Goal: Task Accomplishment & Management: Manage account settings

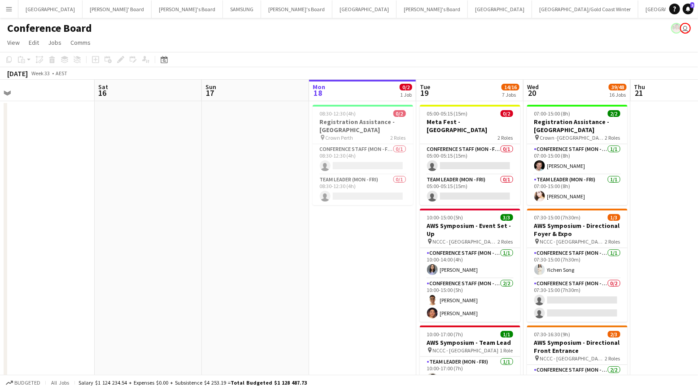
scroll to position [0, 345]
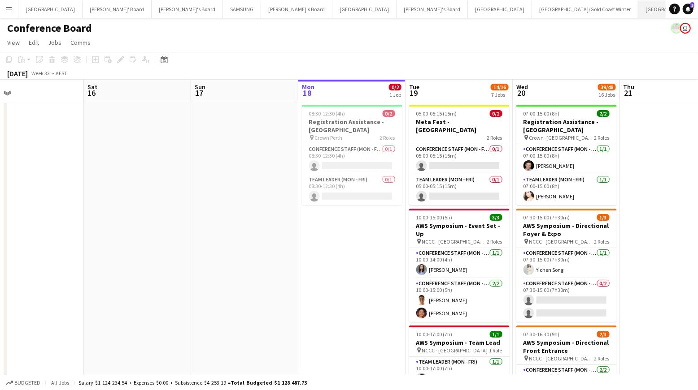
click at [638, 8] on button "[GEOGRAPHIC_DATA]/[GEOGRAPHIC_DATA] Close" at bounding box center [695, 8] width 115 height 17
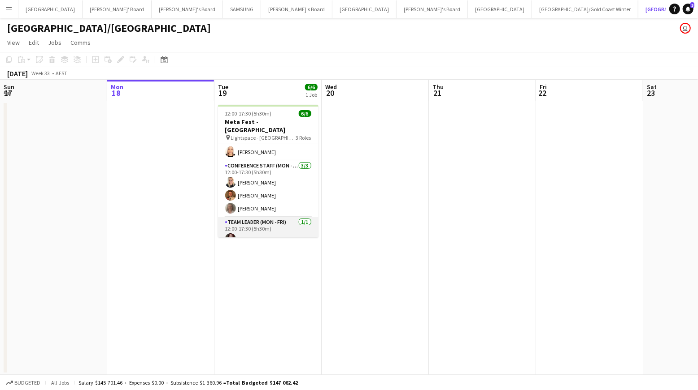
scroll to position [29, 0]
click at [259, 227] on app-card-role "Team Leader (Mon - Fri) [DATE] 12:00-17:30 (5h30m) [PERSON_NAME]" at bounding box center [268, 231] width 100 height 30
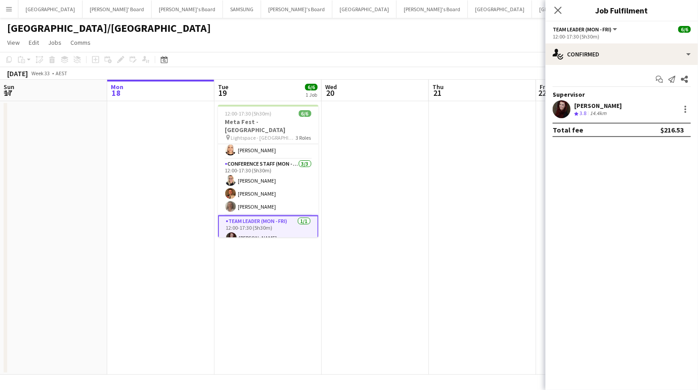
click at [566, 109] on app-user-avatar at bounding box center [561, 109] width 18 height 18
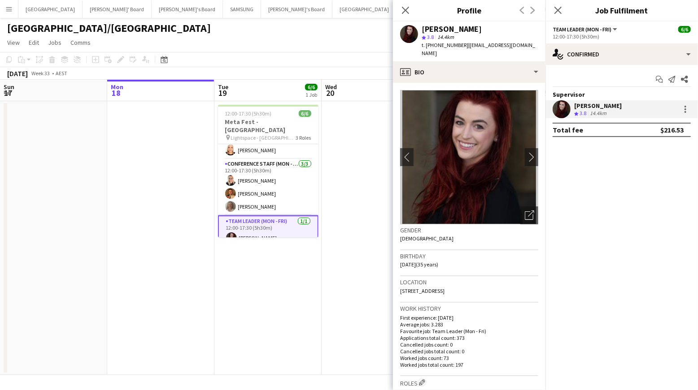
drag, startPoint x: 350, startPoint y: 173, endPoint x: 344, endPoint y: 161, distance: 13.2
click at [349, 169] on app-date-cell at bounding box center [374, 238] width 107 height 274
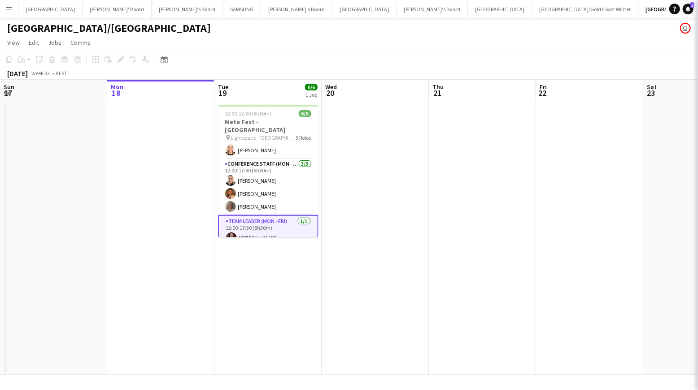
scroll to position [0, 215]
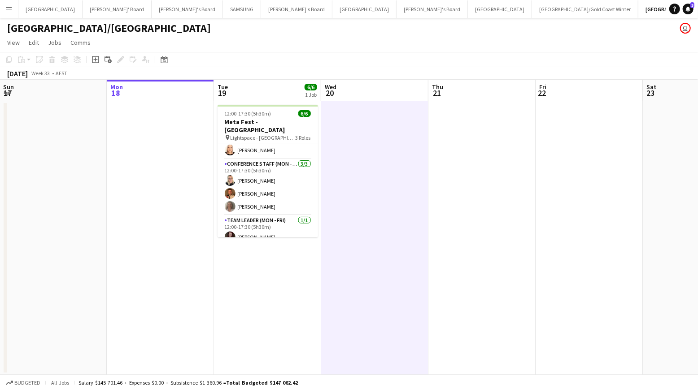
drag, startPoint x: 506, startPoint y: 13, endPoint x: 503, endPoint y: 17, distance: 4.8
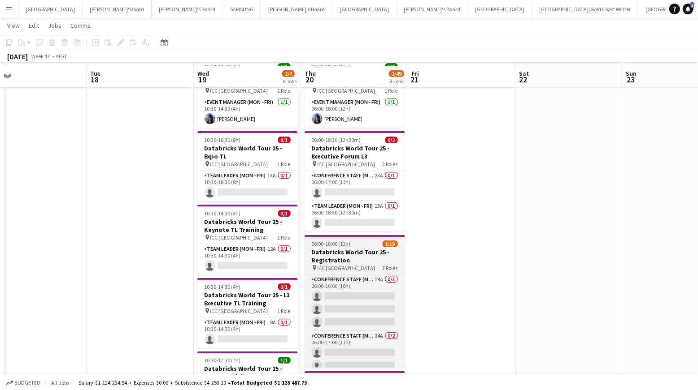
scroll to position [46, 0]
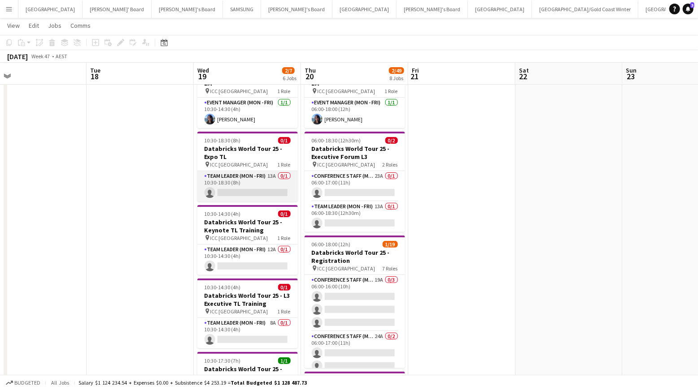
click at [257, 178] on app-card-role "Team Leader (Mon - Fri) 13A 0/1 10:30-18:30 (8h) single-neutral-actions" at bounding box center [247, 186] width 100 height 30
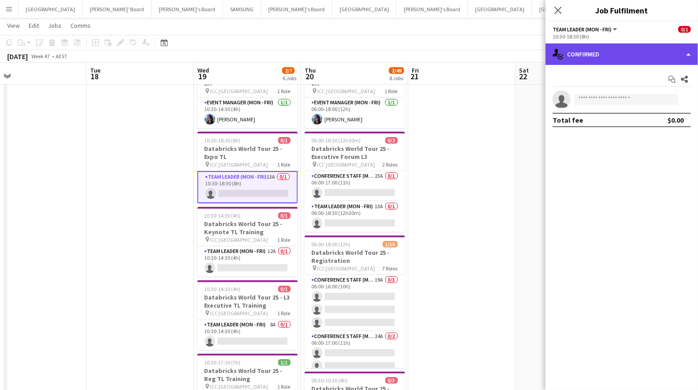
click at [643, 54] on div "single-neutral-actions-check-2 Confirmed" at bounding box center [621, 54] width 152 height 22
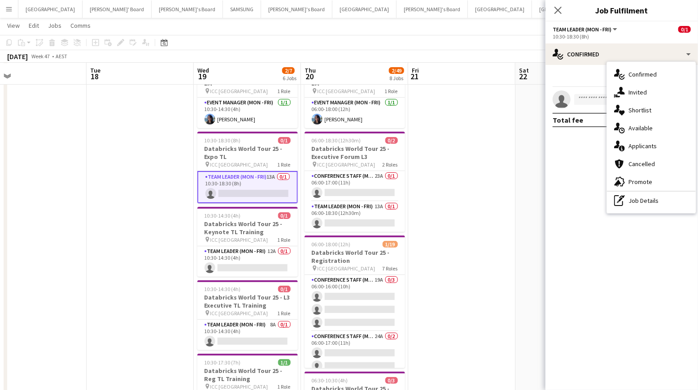
click at [655, 144] on div "single-neutral-actions-information Applicants" at bounding box center [651, 146] width 89 height 18
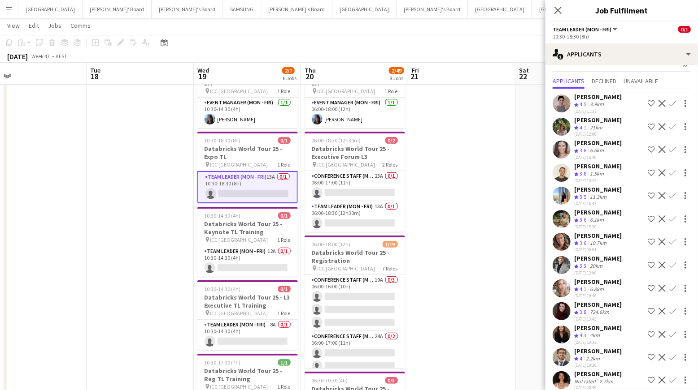
scroll to position [0, 0]
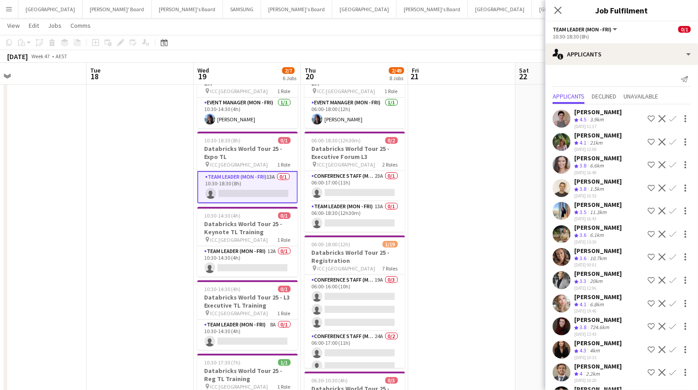
click at [672, 116] on app-icon "Confirm" at bounding box center [672, 118] width 7 height 7
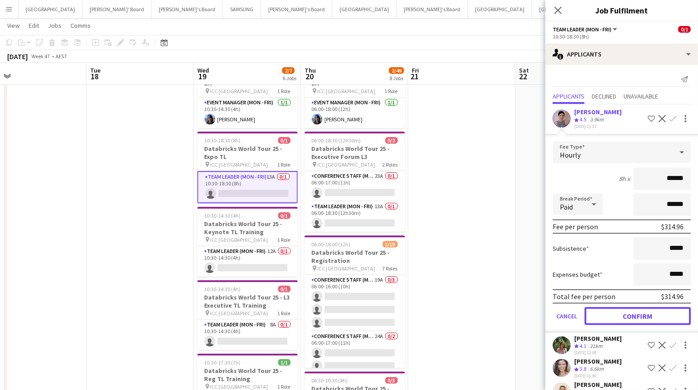
drag, startPoint x: 637, startPoint y: 317, endPoint x: 631, endPoint y: 312, distance: 7.7
click at [637, 317] on button "Confirm" at bounding box center [637, 317] width 106 height 18
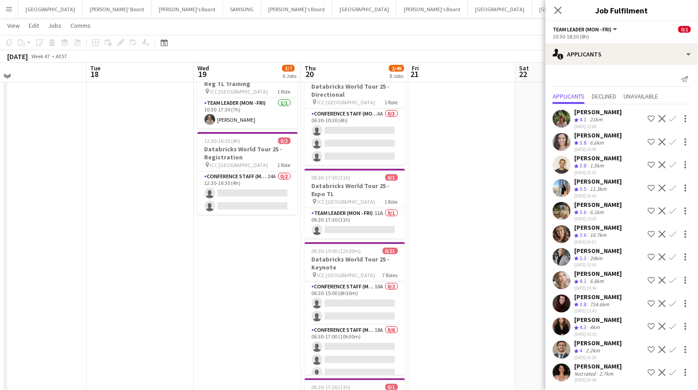
scroll to position [351, 0]
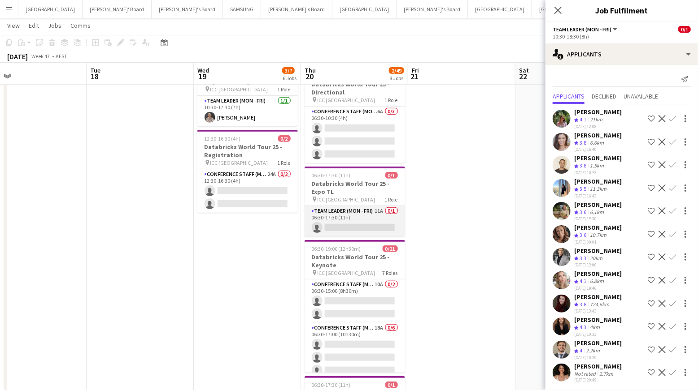
click at [380, 217] on app-card-role "Team Leader (Mon - Fri) 11A 0/1 06:30-17:30 (11h) single-neutral-actions" at bounding box center [354, 221] width 100 height 30
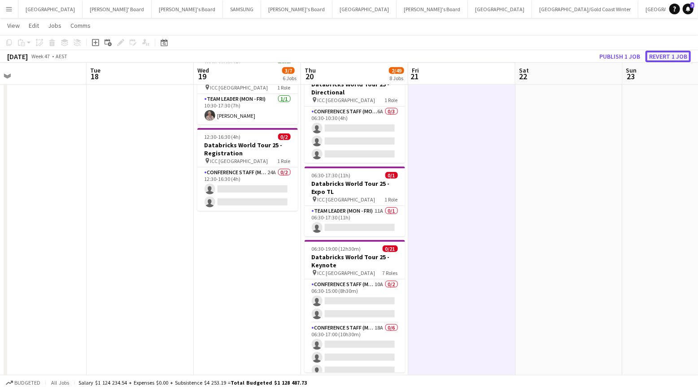
click at [673, 56] on button "Revert 1 job" at bounding box center [667, 57] width 45 height 12
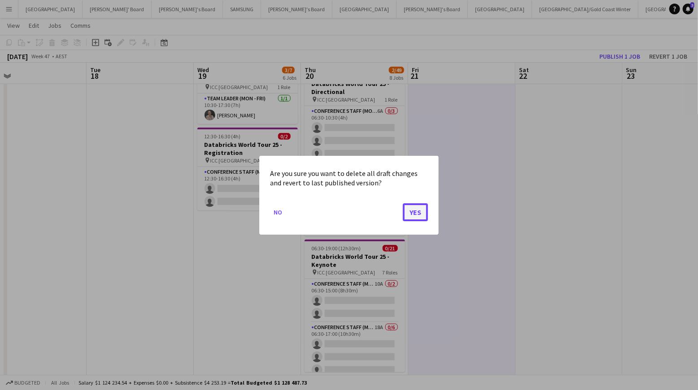
click at [403, 212] on button "Yes" at bounding box center [415, 212] width 25 height 18
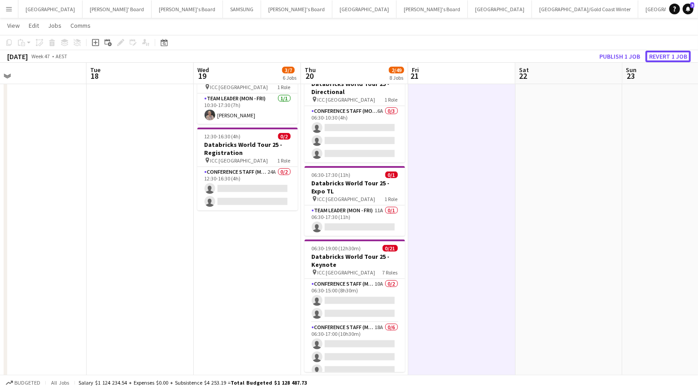
scroll to position [351, 0]
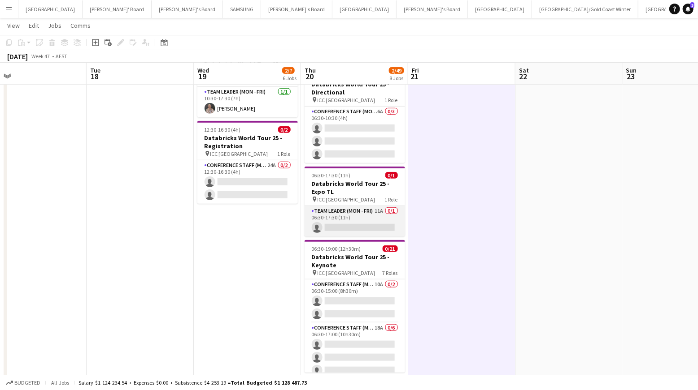
click at [368, 213] on app-card-role "Team Leader (Mon - Fri) 11A 0/1 06:30-17:30 (11h) single-neutral-actions" at bounding box center [354, 221] width 100 height 30
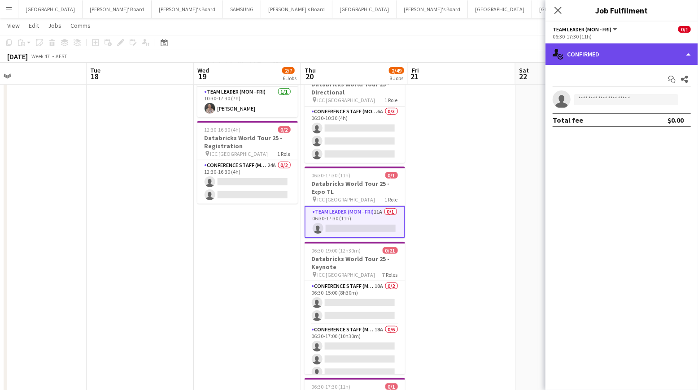
click at [620, 56] on div "single-neutral-actions-check-2 Confirmed" at bounding box center [621, 54] width 152 height 22
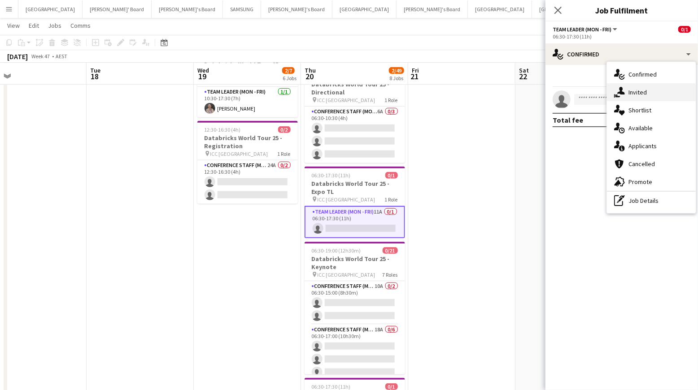
click at [640, 95] on div "single-neutral-actions-share-1 Invited" at bounding box center [651, 92] width 89 height 18
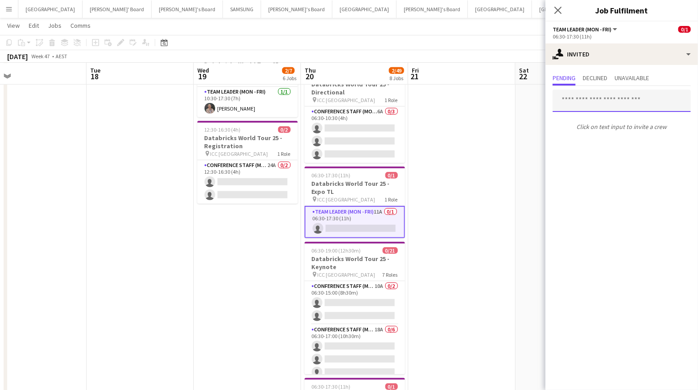
click at [577, 104] on input "text" at bounding box center [621, 101] width 138 height 22
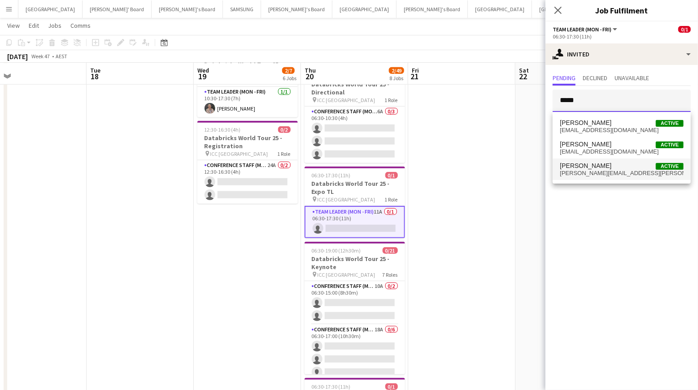
type input "*****"
click at [585, 162] on span "[PERSON_NAME]" at bounding box center [585, 166] width 52 height 8
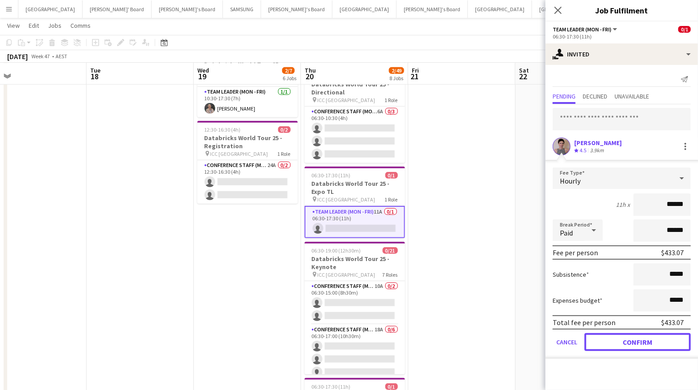
drag, startPoint x: 629, startPoint y: 338, endPoint x: 618, endPoint y: 334, distance: 11.3
click at [628, 338] on button "Confirm" at bounding box center [637, 343] width 106 height 18
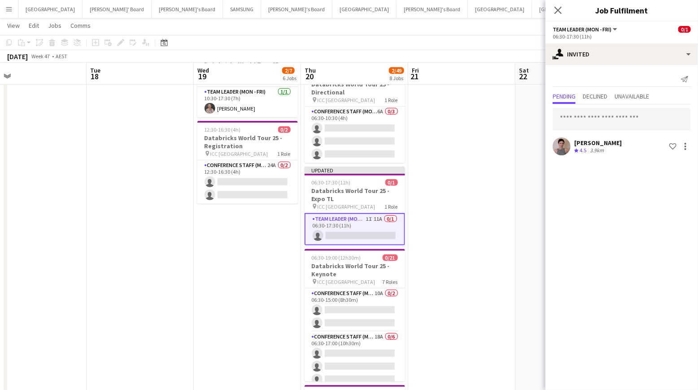
drag, startPoint x: 472, startPoint y: 234, endPoint x: 466, endPoint y: 216, distance: 19.4
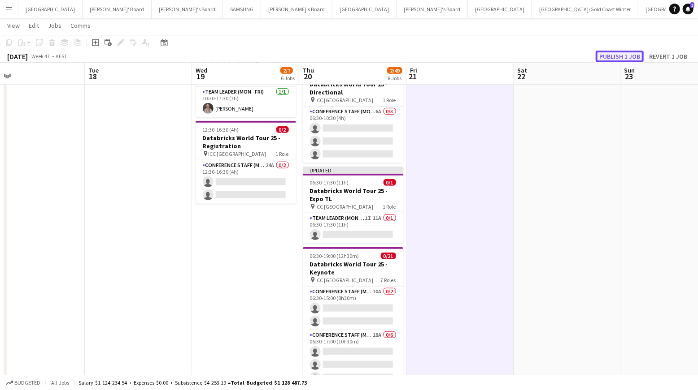
click at [612, 56] on button "Publish 1 job" at bounding box center [619, 57] width 48 height 12
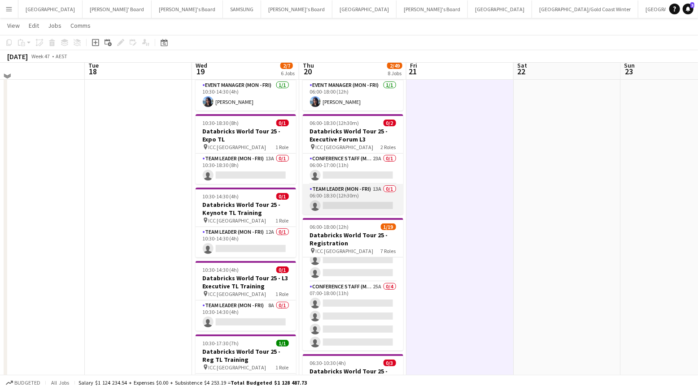
scroll to position [70, 0]
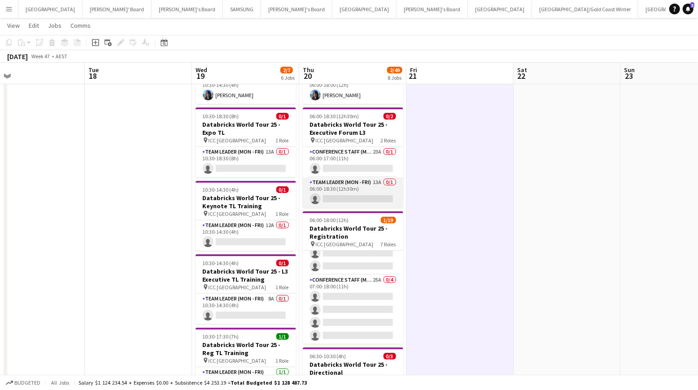
click at [364, 193] on app-card-role "Team Leader (Mon - Fri) 13A 0/1 06:00-18:30 (12h30m) single-neutral-actions" at bounding box center [353, 193] width 100 height 30
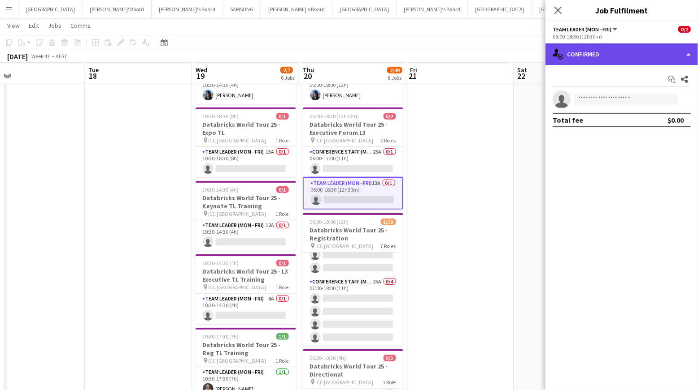
click at [690, 57] on div "single-neutral-actions-check-2 Confirmed" at bounding box center [621, 54] width 152 height 22
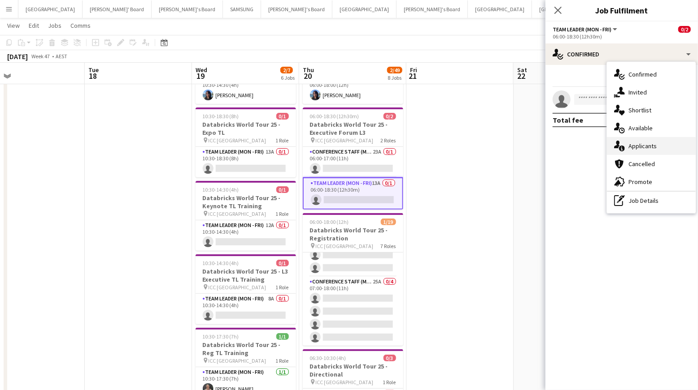
click at [649, 148] on div "single-neutral-actions-information Applicants" at bounding box center [651, 146] width 89 height 18
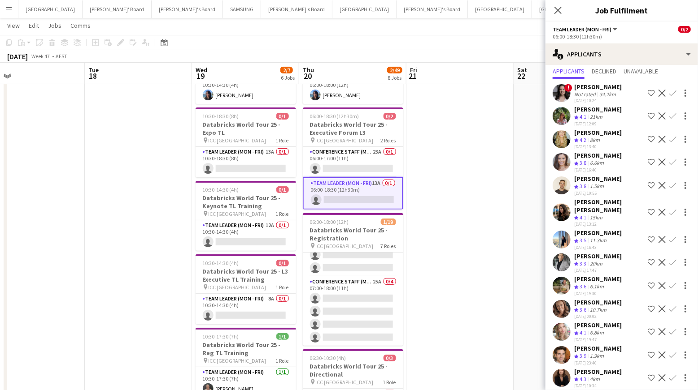
scroll to position [27, 0]
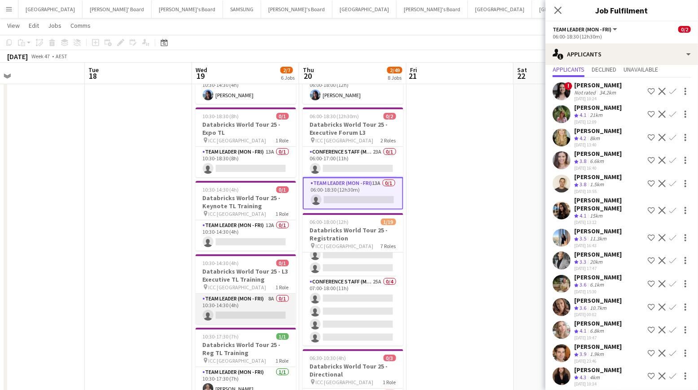
click at [256, 308] on app-card-role "Team Leader (Mon - Fri) 8A 0/1 10:30-14:30 (4h) single-neutral-actions" at bounding box center [245, 309] width 100 height 30
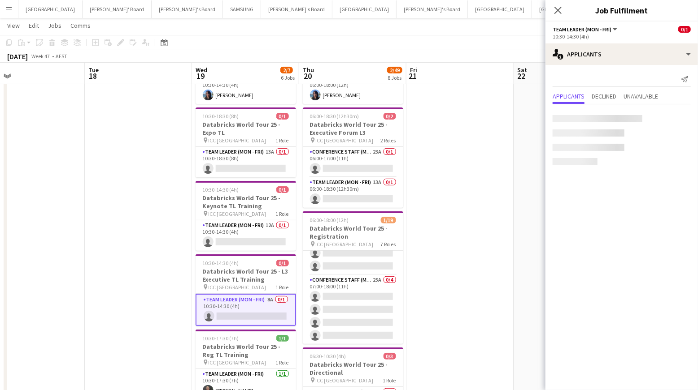
scroll to position [0, 0]
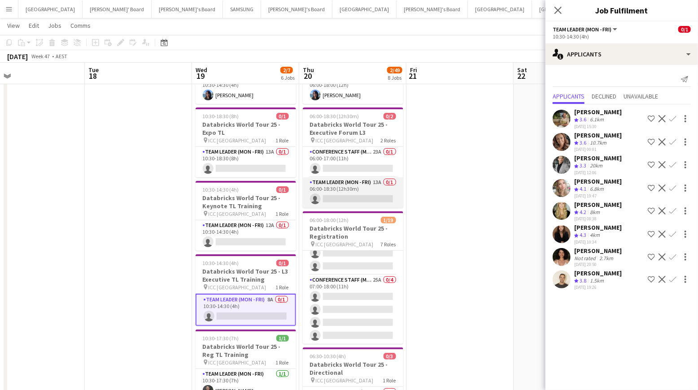
click at [364, 187] on app-card-role "Team Leader (Mon - Fri) 13A 0/1 06:00-18:30 (12h30m) single-neutral-actions" at bounding box center [353, 193] width 100 height 30
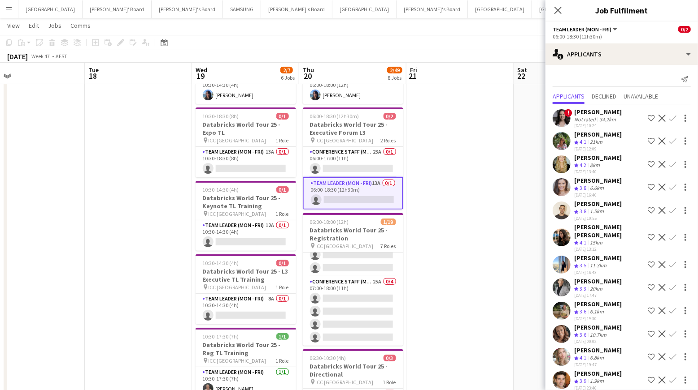
click at [672, 168] on app-icon "Confirm" at bounding box center [672, 164] width 7 height 7
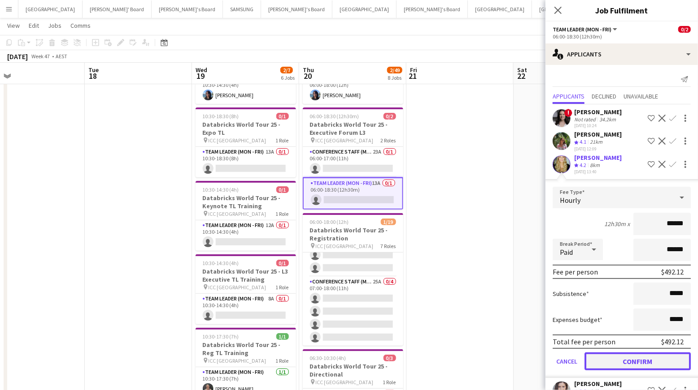
click at [618, 368] on button "Confirm" at bounding box center [637, 362] width 106 height 18
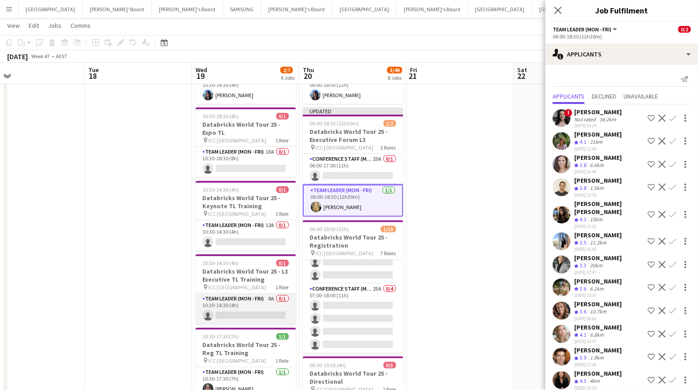
click at [253, 308] on app-card-role "Team Leader (Mon - Fri) 8A 0/1 10:30-14:30 (4h) single-neutral-actions" at bounding box center [245, 309] width 100 height 30
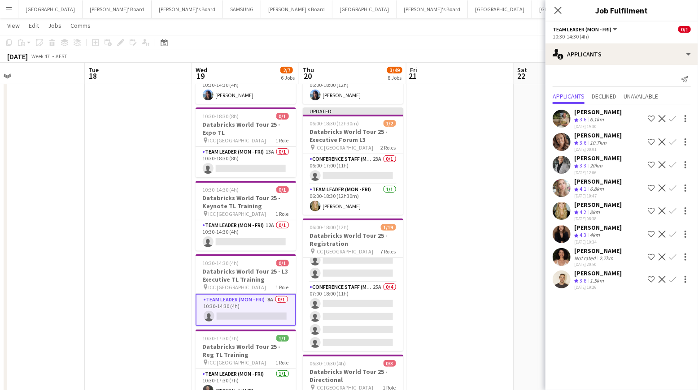
click at [672, 208] on app-icon "Confirm" at bounding box center [672, 211] width 7 height 7
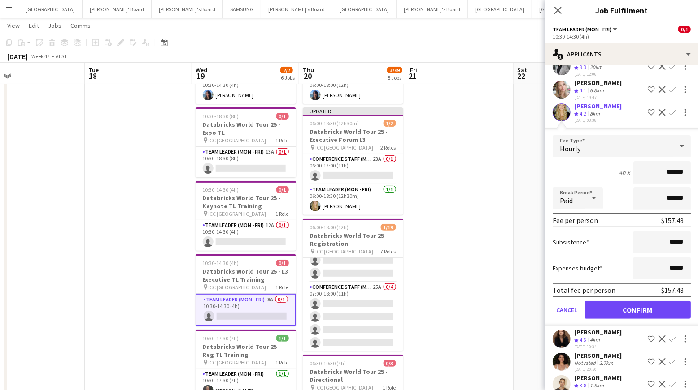
scroll to position [108, 0]
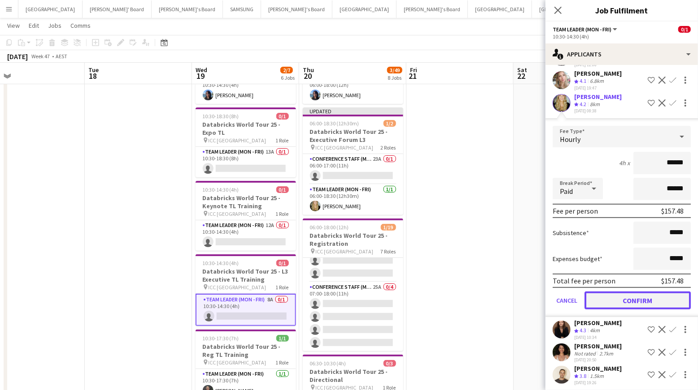
click at [602, 300] on button "Confirm" at bounding box center [637, 301] width 106 height 18
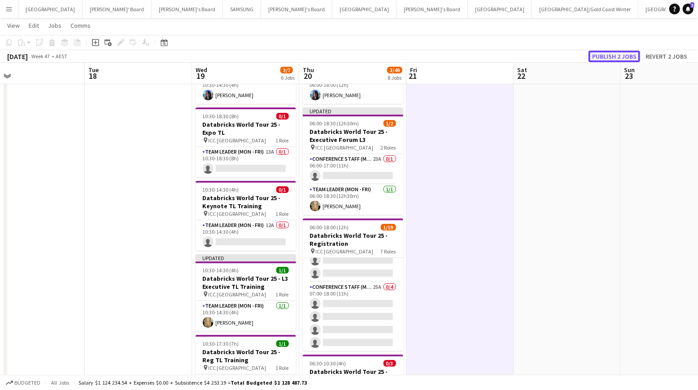
click at [616, 53] on button "Publish 2 jobs" at bounding box center [614, 57] width 52 height 12
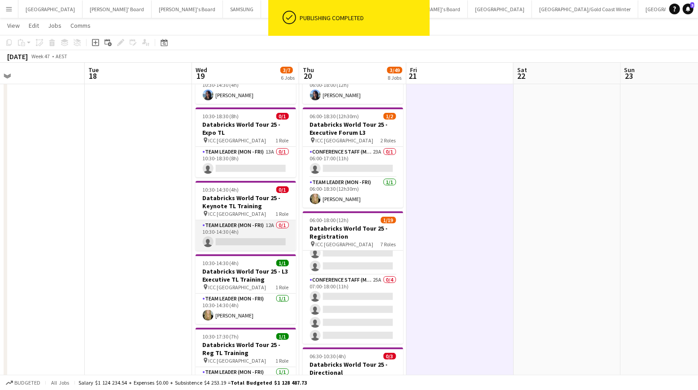
click at [257, 229] on app-card-role "Team Leader (Mon - Fri) 12A 0/1 10:30-14:30 (4h) single-neutral-actions" at bounding box center [245, 236] width 100 height 30
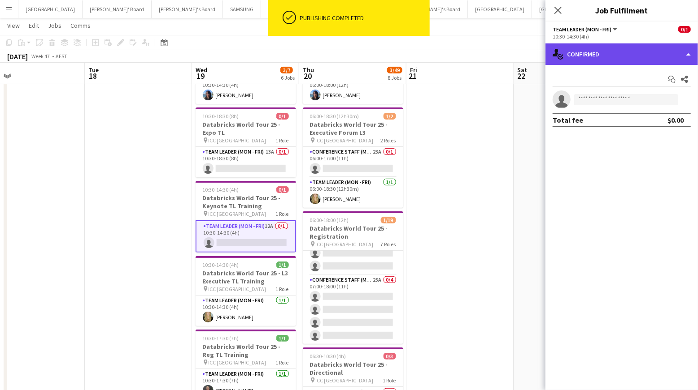
click at [618, 58] on div "single-neutral-actions-check-2 Confirmed" at bounding box center [621, 54] width 152 height 22
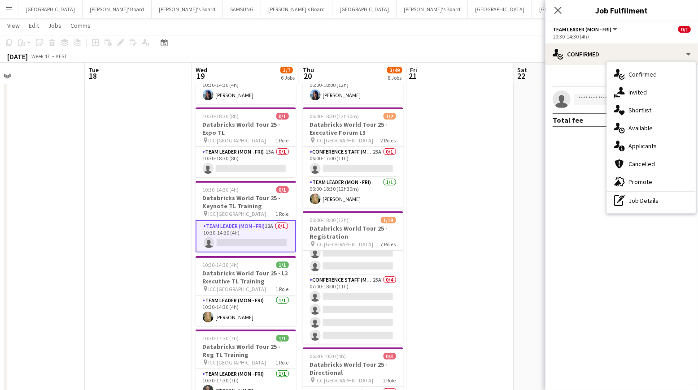
click at [632, 95] on div "single-neutral-actions-share-1 Invited" at bounding box center [651, 92] width 89 height 18
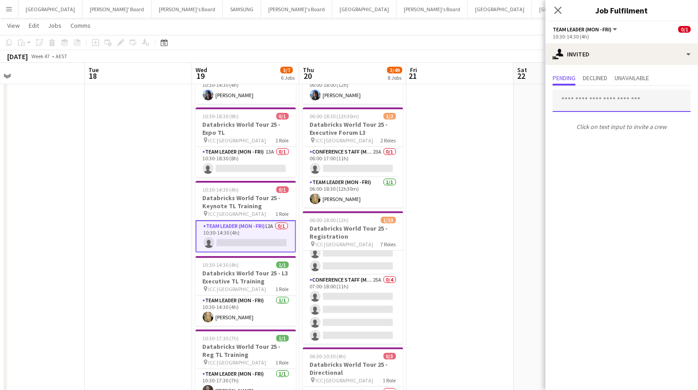
click at [585, 104] on input "text" at bounding box center [621, 101] width 138 height 22
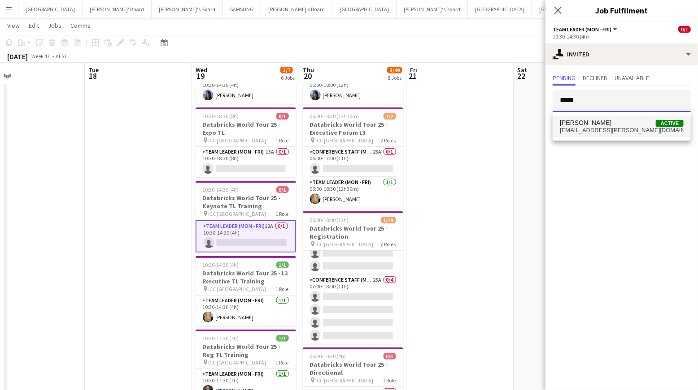
type input "*****"
click at [590, 125] on span "[PERSON_NAME]" at bounding box center [585, 123] width 52 height 8
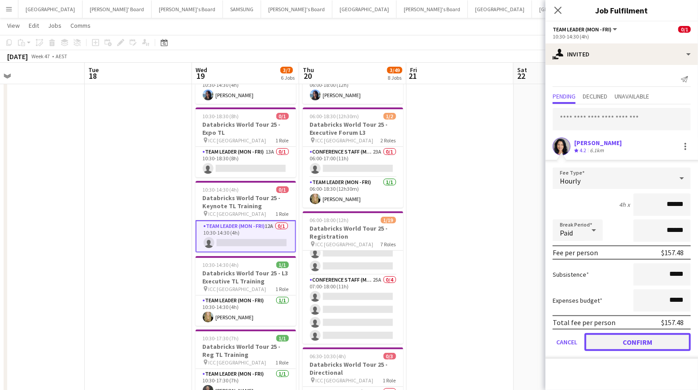
click at [640, 340] on button "Confirm" at bounding box center [637, 343] width 106 height 18
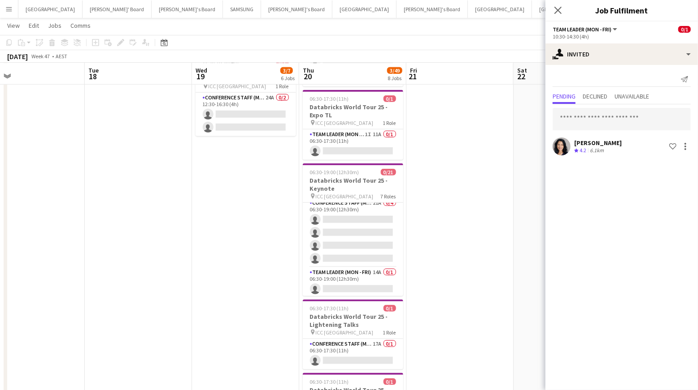
scroll to position [302, 0]
click at [358, 277] on app-card-role "Team Leader (Mon - Fri) 14A 0/1 06:30-19:00 (12h30m) single-neutral-actions" at bounding box center [353, 281] width 100 height 30
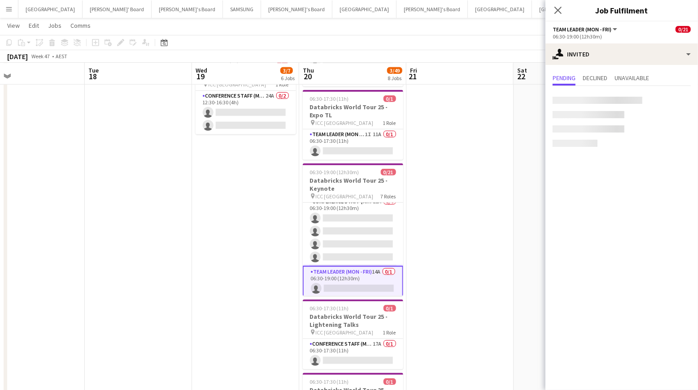
scroll to position [0, 342]
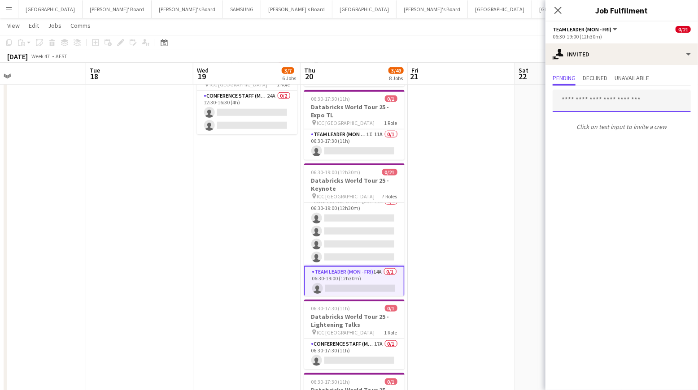
click at [595, 104] on input "text" at bounding box center [621, 101] width 138 height 22
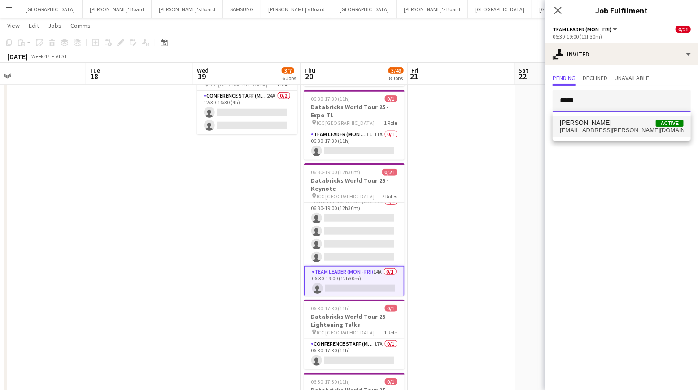
type input "*****"
click at [611, 127] on span "[EMAIL_ADDRESS][PERSON_NAME][DOMAIN_NAME]" at bounding box center [621, 130] width 124 height 7
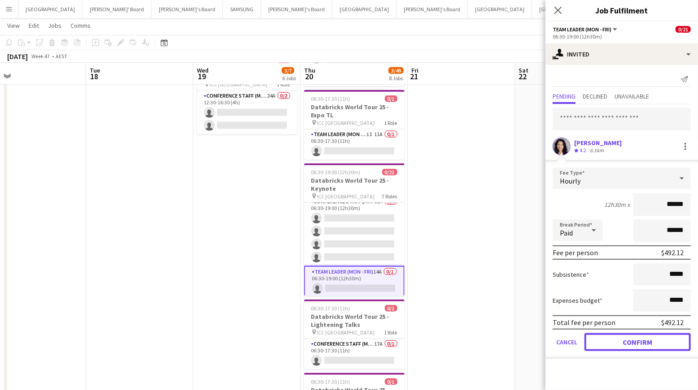
drag, startPoint x: 647, startPoint y: 344, endPoint x: 636, endPoint y: 338, distance: 12.5
click at [647, 344] on button "Confirm" at bounding box center [637, 343] width 106 height 18
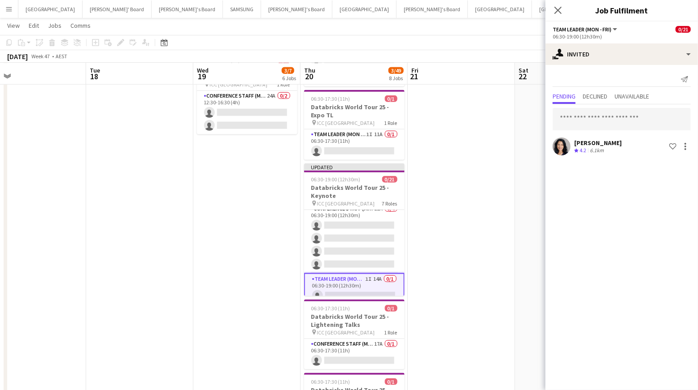
drag, startPoint x: 485, startPoint y: 216, endPoint x: 493, endPoint y: 183, distance: 34.0
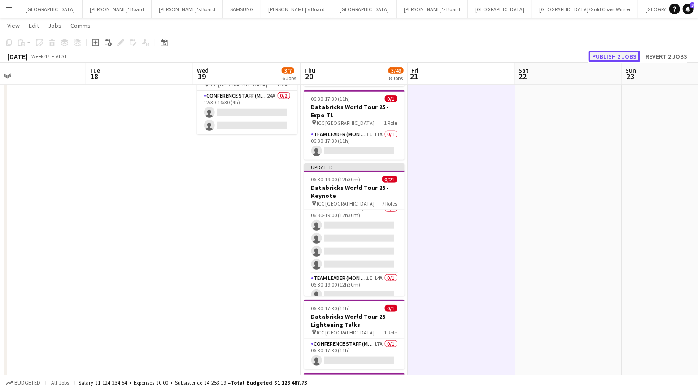
drag, startPoint x: 624, startPoint y: 58, endPoint x: 615, endPoint y: 60, distance: 8.8
click at [624, 58] on button "Publish 2 jobs" at bounding box center [614, 57] width 52 height 12
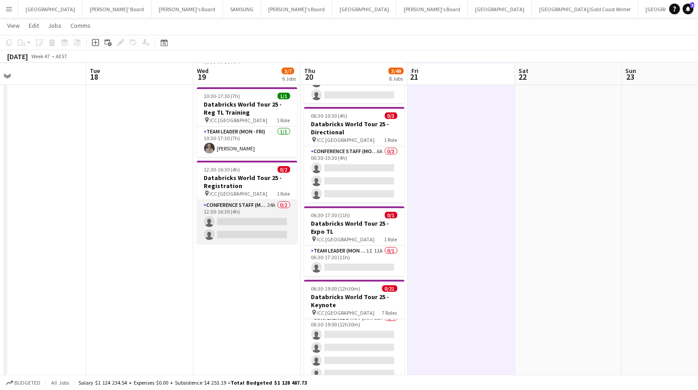
scroll to position [312, 0]
click at [260, 217] on app-card-role "Conference Staff (Mon - Fri) 24A 0/2 12:30-16:30 (4h) single-neutral-actions si…" at bounding box center [247, 220] width 100 height 43
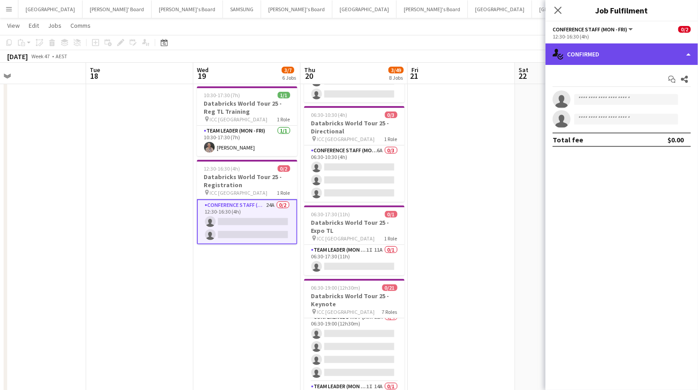
click at [683, 58] on div "single-neutral-actions-check-2 Confirmed" at bounding box center [621, 54] width 152 height 22
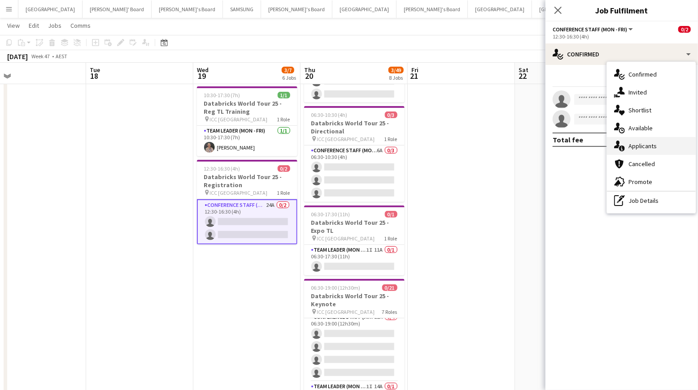
click at [660, 143] on div "single-neutral-actions-information Applicants" at bounding box center [651, 146] width 89 height 18
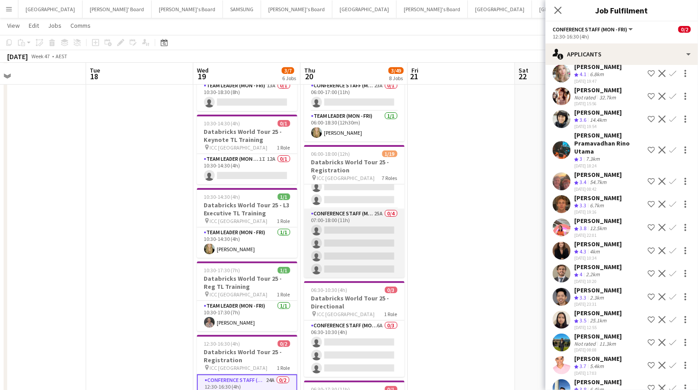
scroll to position [138, 0]
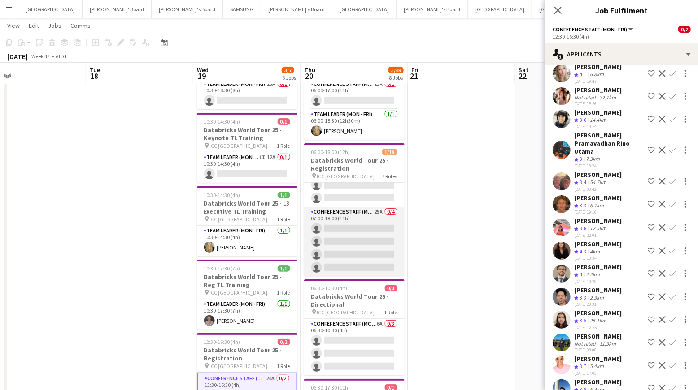
click at [368, 221] on app-card-role "Conference Staff (Mon - Fri) 25A 0/4 07:00-18:00 (11h) single-neutral-actions s…" at bounding box center [354, 241] width 100 height 69
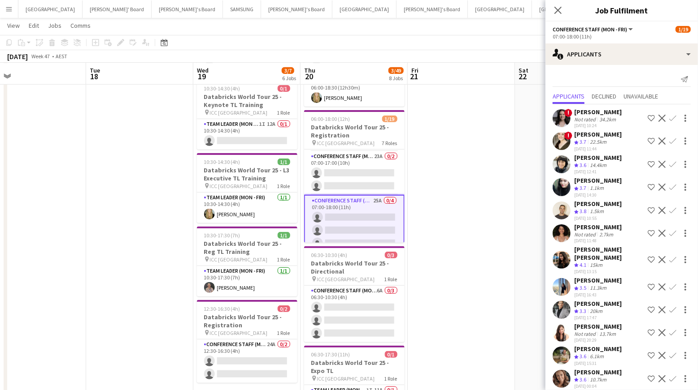
scroll to position [277, 0]
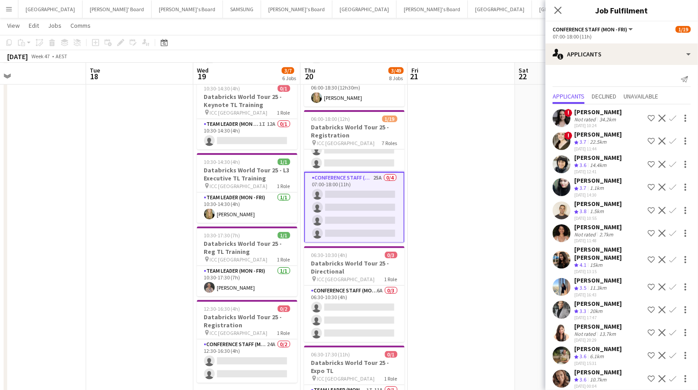
click at [672, 256] on app-icon "Confirm" at bounding box center [672, 259] width 7 height 7
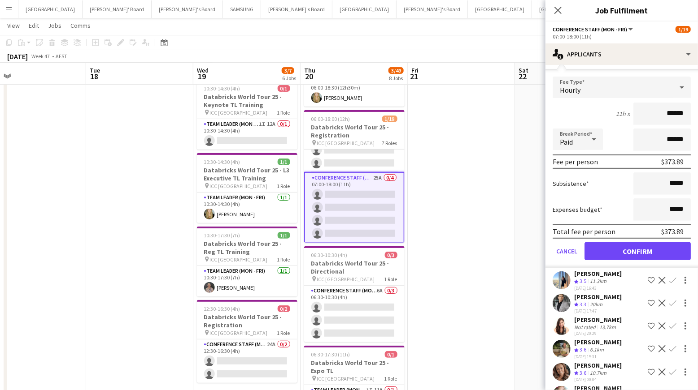
scroll to position [215, 0]
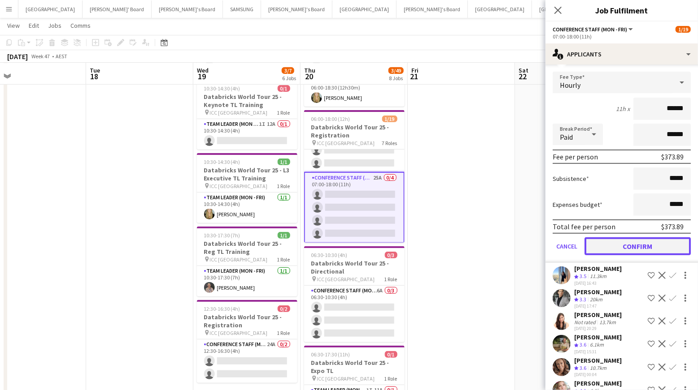
click at [623, 238] on button "Confirm" at bounding box center [637, 247] width 106 height 18
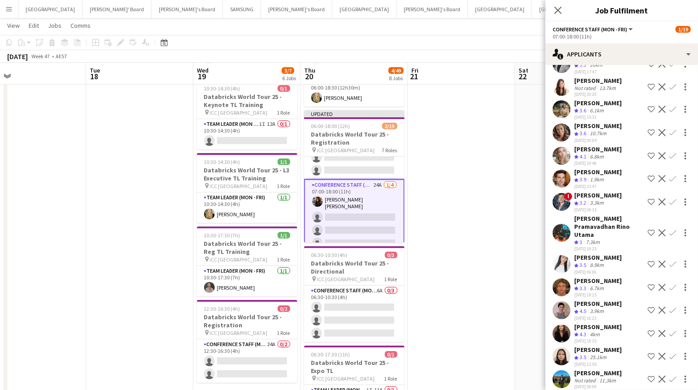
scroll to position [0, 0]
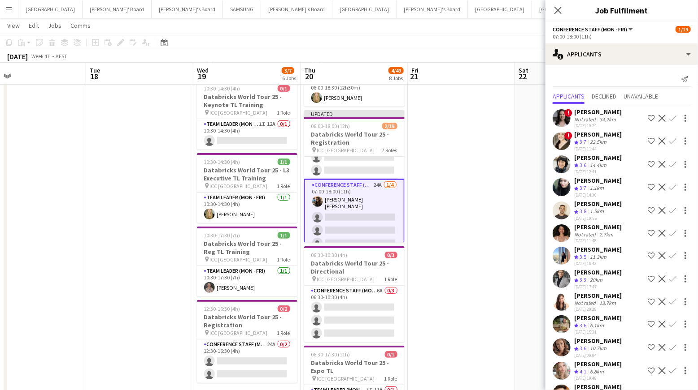
click at [669, 161] on app-icon "Confirm" at bounding box center [672, 164] width 7 height 7
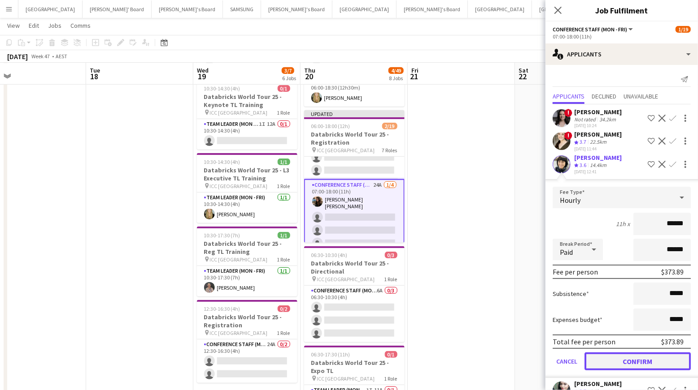
click at [631, 362] on button "Confirm" at bounding box center [637, 362] width 106 height 18
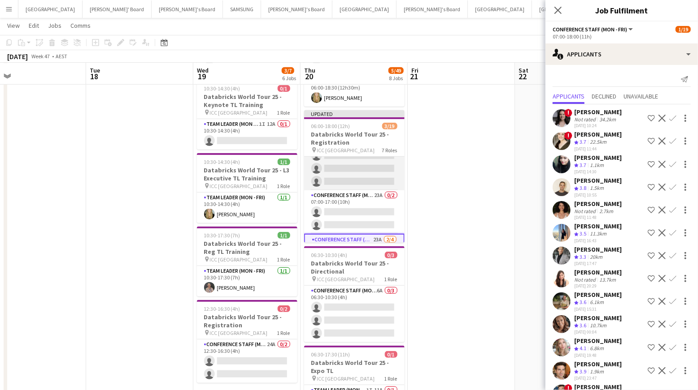
scroll to position [230, 0]
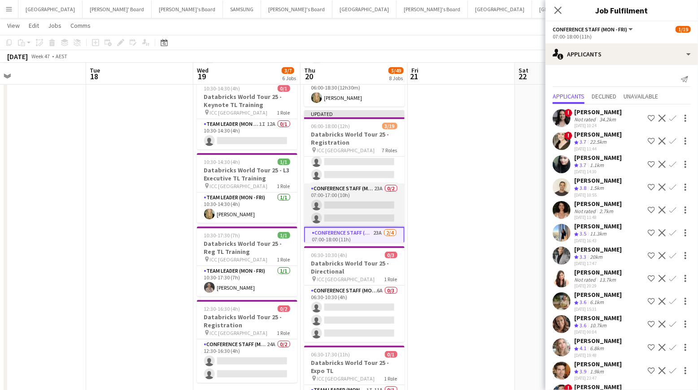
click at [359, 201] on app-card-role "Conference Staff (Mon - Fri) 23A 0/2 07:00-17:00 (10h) single-neutral-actions s…" at bounding box center [354, 205] width 100 height 43
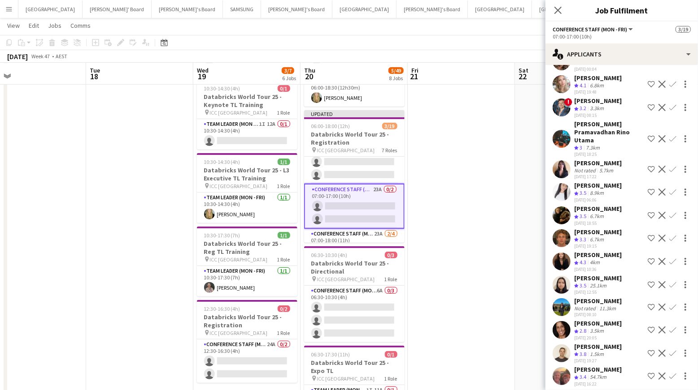
scroll to position [246, 0]
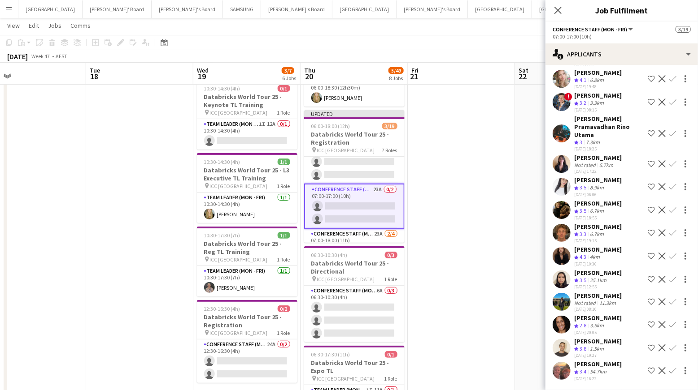
click at [672, 253] on app-icon "Confirm" at bounding box center [672, 256] width 7 height 7
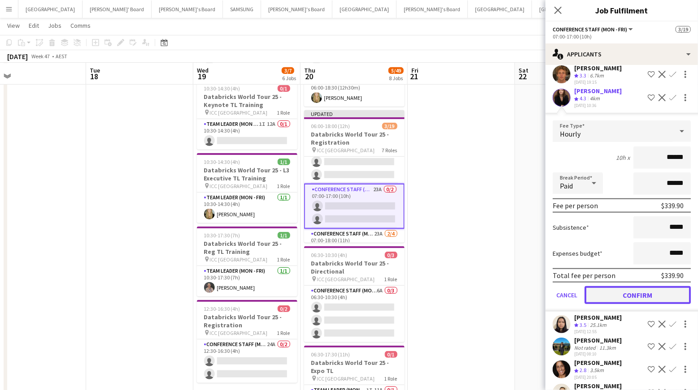
click at [628, 290] on button "Confirm" at bounding box center [637, 295] width 106 height 18
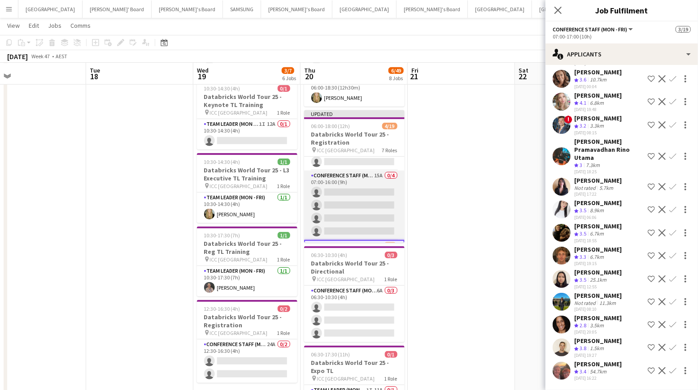
scroll to position [172, 0]
click at [367, 196] on app-card-role "Conference Staff (Mon - Fri) 15A 0/4 07:00-16:00 (9h) single-neutral-actions si…" at bounding box center [354, 206] width 100 height 69
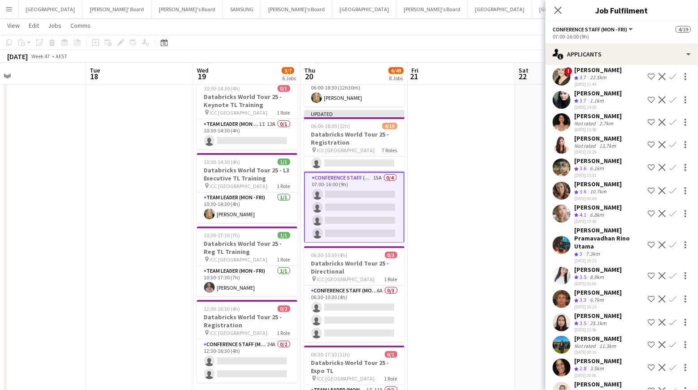
scroll to position [79, 0]
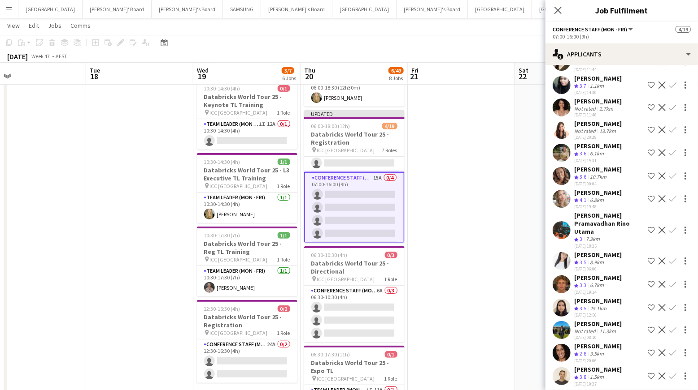
click at [673, 373] on app-icon "Confirm" at bounding box center [672, 376] width 7 height 7
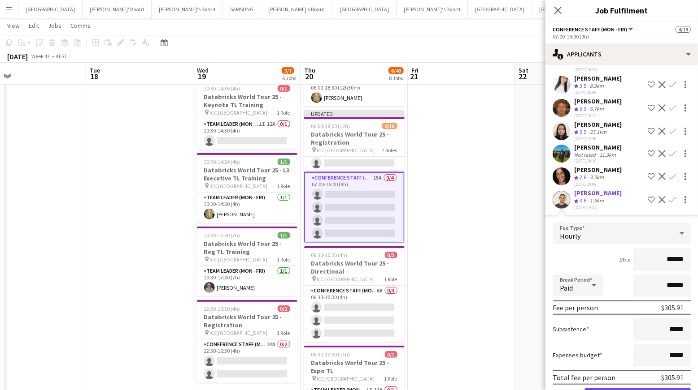
scroll to position [282, 0]
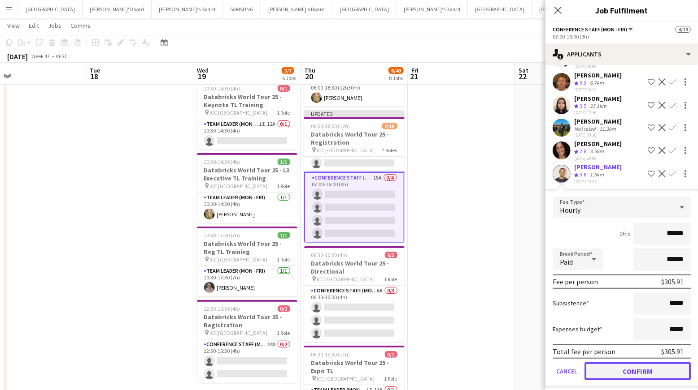
click at [633, 365] on button "Confirm" at bounding box center [637, 372] width 106 height 18
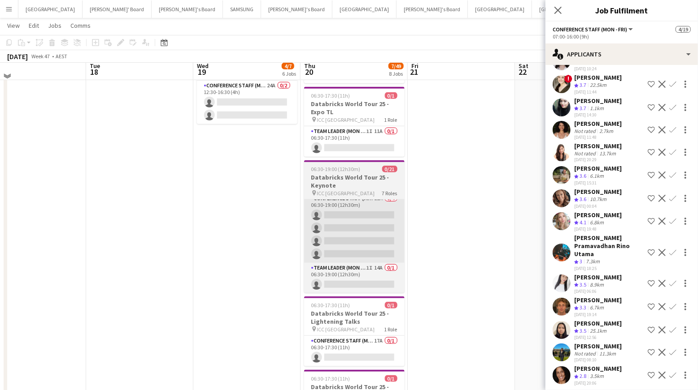
scroll to position [431, 0]
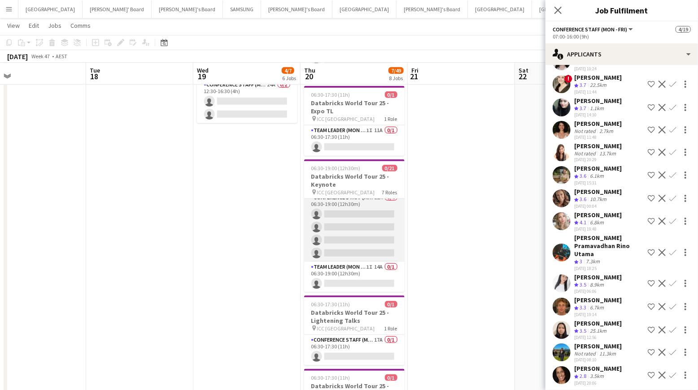
click at [353, 230] on app-card-role "Conference Staff (Mon - Fri) 21A 0/4 06:30-19:00 (12h30m) single-neutral-action…" at bounding box center [354, 227] width 100 height 69
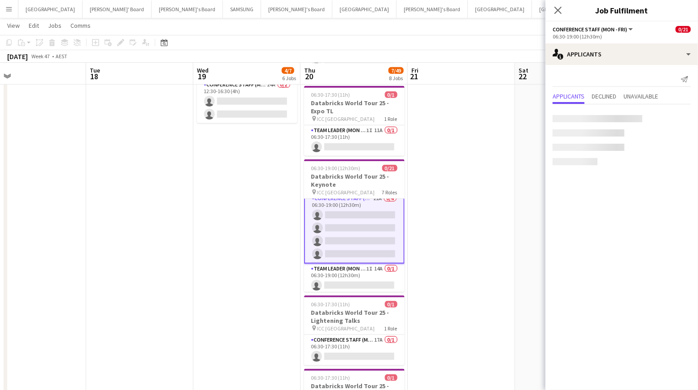
scroll to position [303, 0]
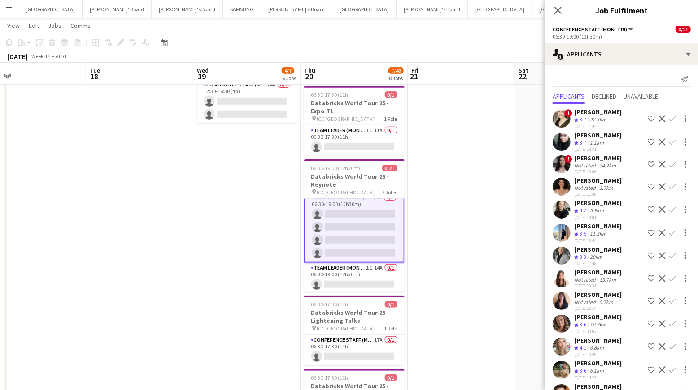
click at [673, 208] on app-icon "Confirm" at bounding box center [672, 209] width 7 height 7
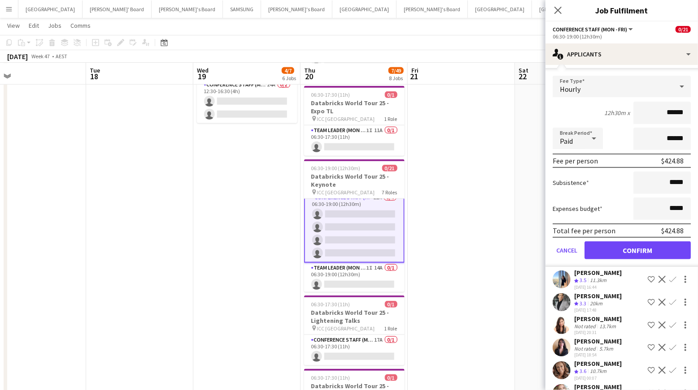
scroll to position [163, 0]
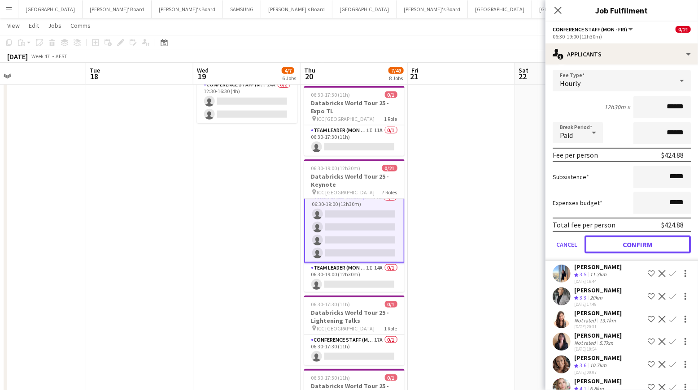
click at [625, 244] on button "Confirm" at bounding box center [637, 245] width 106 height 18
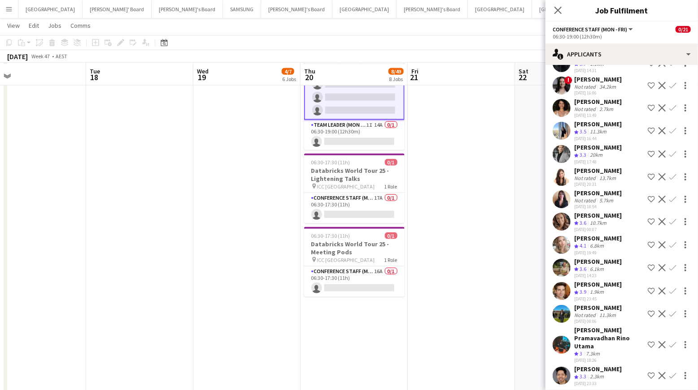
scroll to position [574, 0]
click at [373, 203] on app-card-role "Conference Staff (Mon - Fri) 17A 0/1 06:30-17:30 (11h) single-neutral-actions" at bounding box center [354, 207] width 100 height 30
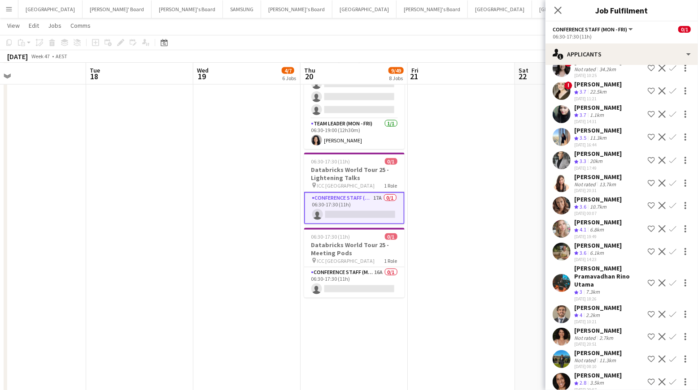
scroll to position [56, 0]
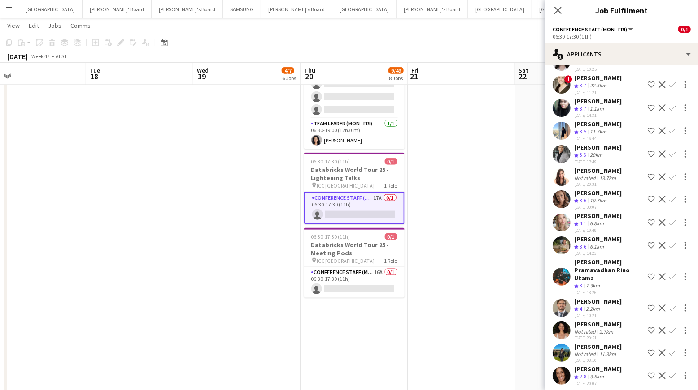
click at [672, 219] on app-icon "Confirm" at bounding box center [672, 222] width 7 height 7
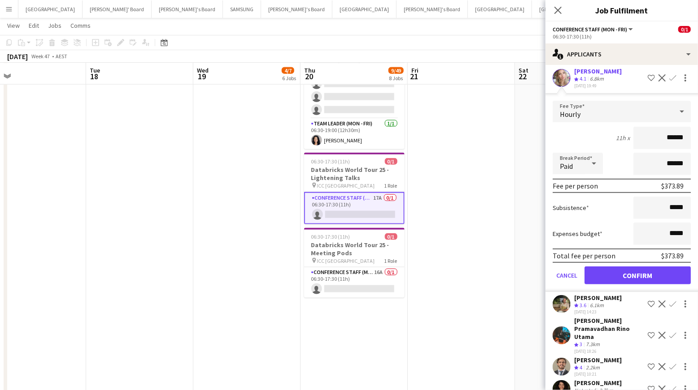
scroll to position [260, 0]
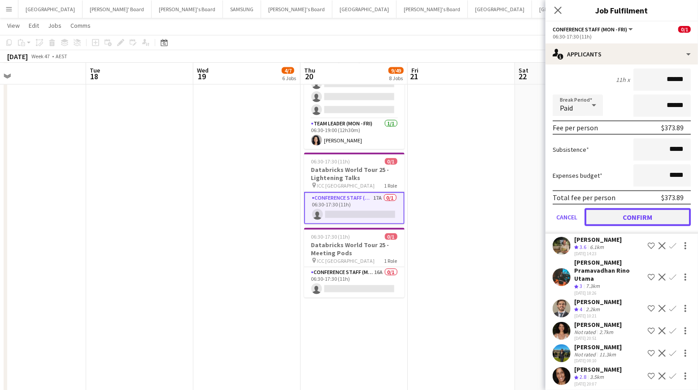
click at [628, 217] on button "Confirm" at bounding box center [637, 217] width 106 height 18
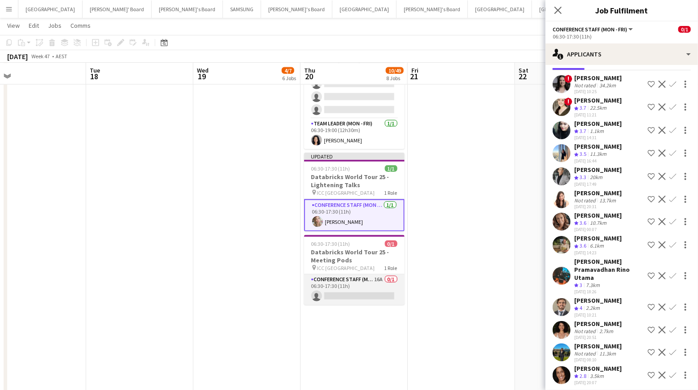
scroll to position [0, 343]
click at [367, 285] on app-card-role "Conference Staff (Mon - Fri) 16A 0/1 06:30-17:30 (11h) single-neutral-actions" at bounding box center [353, 290] width 100 height 30
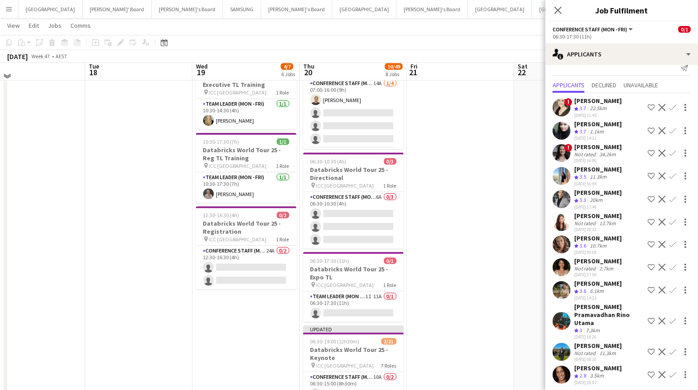
scroll to position [260, 0]
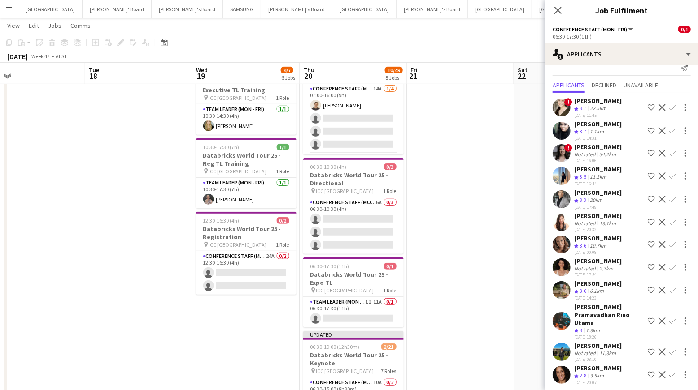
click at [366, 233] on app-card-role "Conference Staff (Mon - Fri) 6A 0/3 06:30-10:30 (4h) single-neutral-actions sin…" at bounding box center [353, 226] width 100 height 56
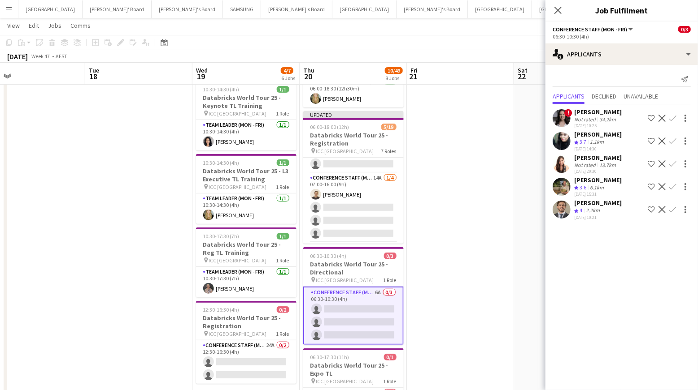
scroll to position [169, 0]
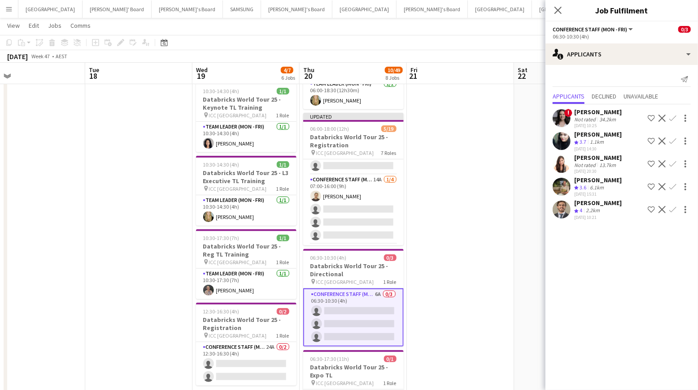
click at [669, 207] on app-icon "Confirm" at bounding box center [672, 209] width 7 height 7
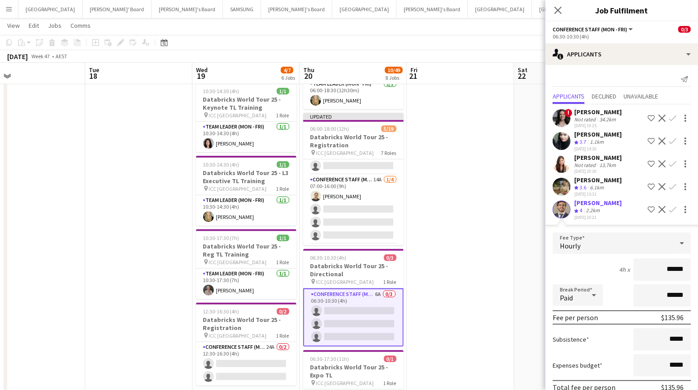
scroll to position [40, 0]
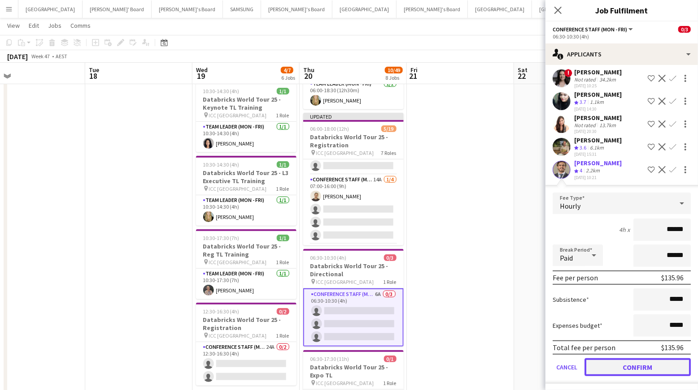
click at [628, 363] on button "Confirm" at bounding box center [637, 368] width 106 height 18
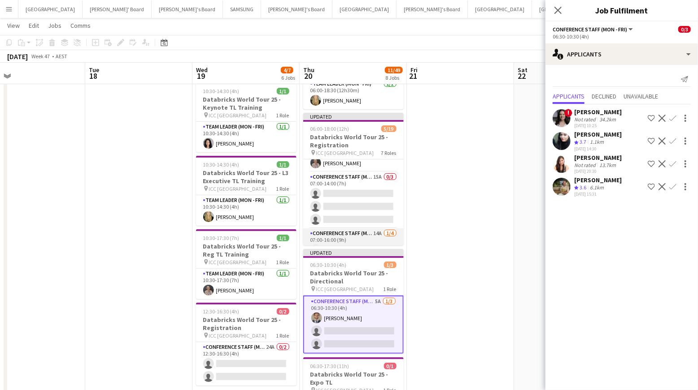
click at [350, 212] on app-card-role "Conference Staff (Mon - Fri) 15A 0/3 07:00-14:00 (7h) single-neutral-actions si…" at bounding box center [353, 200] width 100 height 56
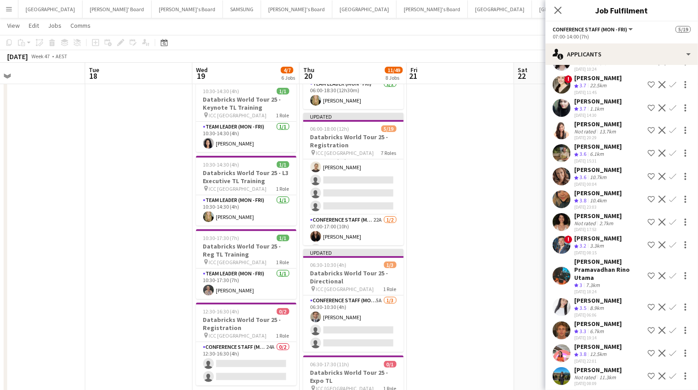
scroll to position [195, 0]
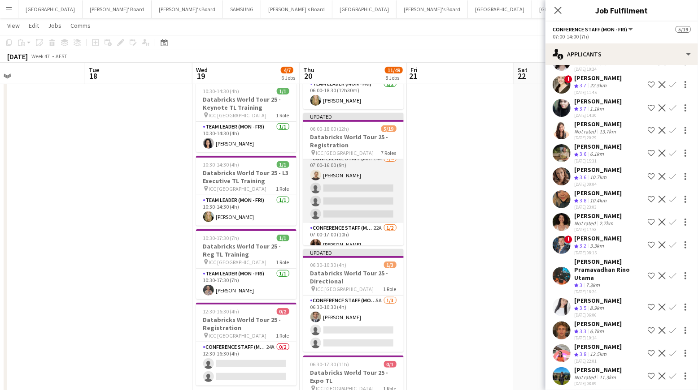
click at [360, 195] on app-card-role "Conference Staff (Mon - Fri) 14A [DATE] 07:00-16:00 (9h) [PERSON_NAME] single-n…" at bounding box center [353, 188] width 100 height 69
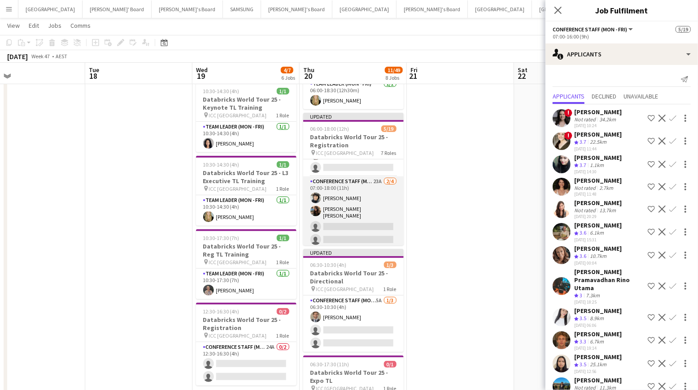
scroll to position [268, 0]
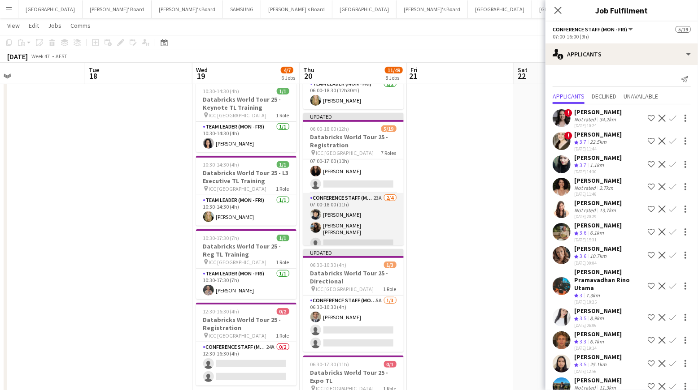
click at [346, 221] on app-card-role "Conference Staff (Mon - Fri) 23A [DATE] 07:00-18:00 (11h) [PERSON_NAME] [PERSON…" at bounding box center [353, 229] width 100 height 72
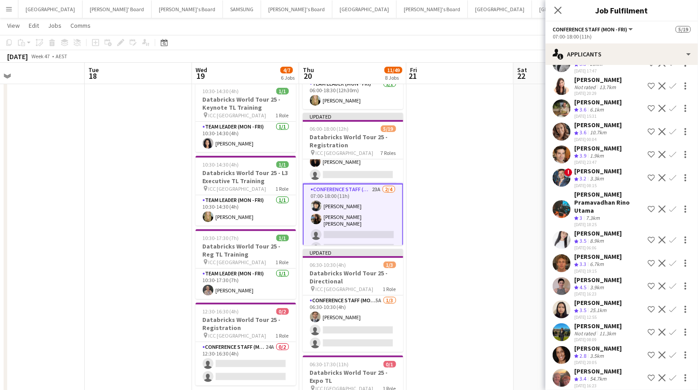
scroll to position [285, 0]
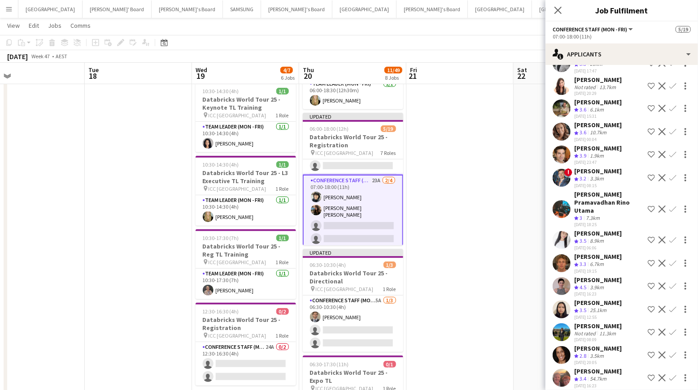
click at [672, 283] on app-icon "Confirm" at bounding box center [672, 286] width 7 height 7
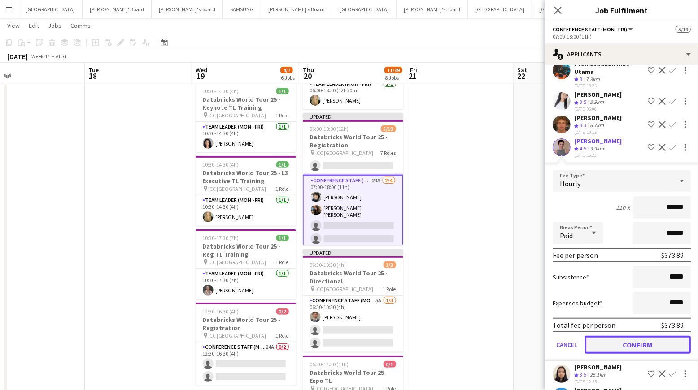
click at [632, 336] on button "Confirm" at bounding box center [637, 345] width 106 height 18
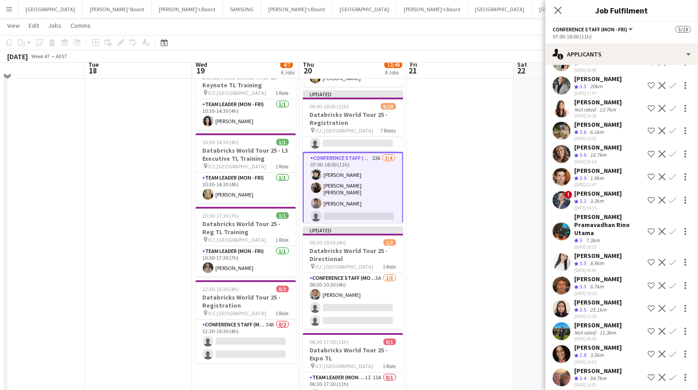
scroll to position [180, 0]
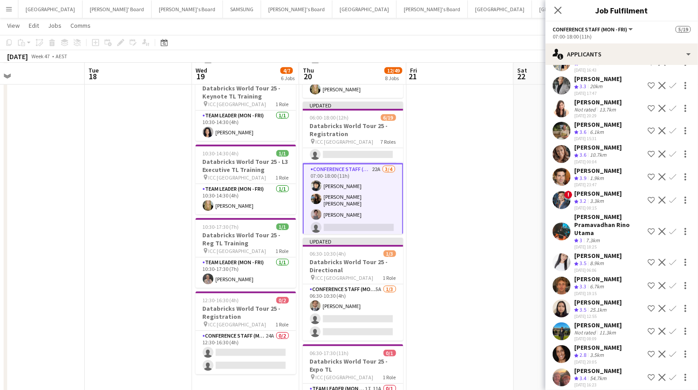
click at [672, 173] on app-icon "Confirm" at bounding box center [672, 176] width 7 height 7
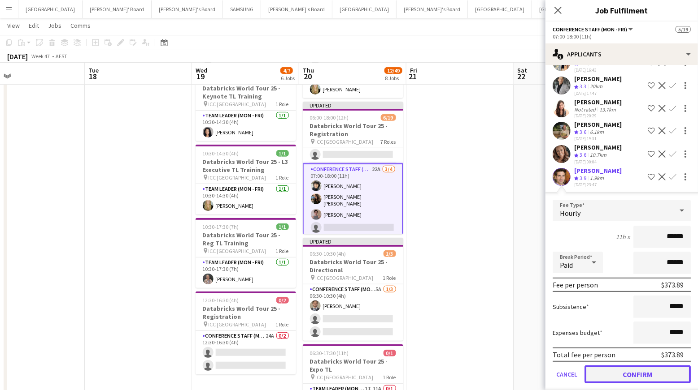
click at [616, 372] on button "Confirm" at bounding box center [637, 375] width 106 height 18
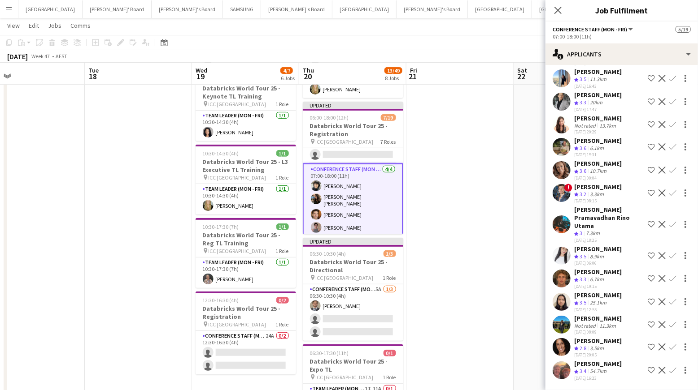
scroll to position [125, 0]
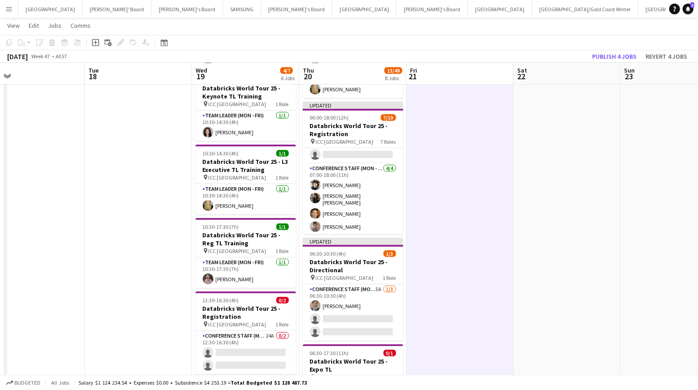
scroll to position [283, 0]
click at [622, 54] on button "Publish 4 jobs" at bounding box center [614, 57] width 52 height 12
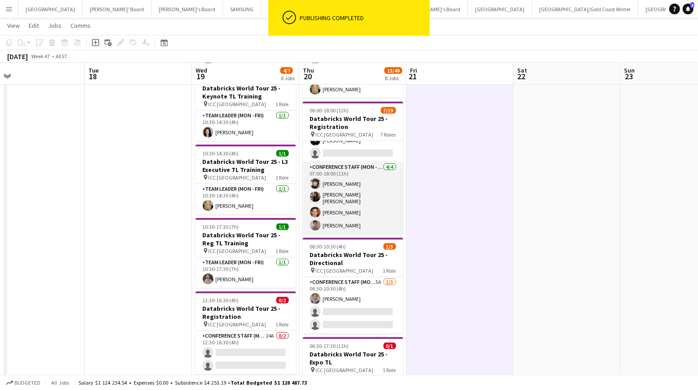
scroll to position [276, 0]
click at [347, 215] on app-card-role "Conference Staff (Mon - Fri) [DATE] 07:00-18:00 (11h) [PERSON_NAME] [PERSON_NAM…" at bounding box center [353, 201] width 100 height 72
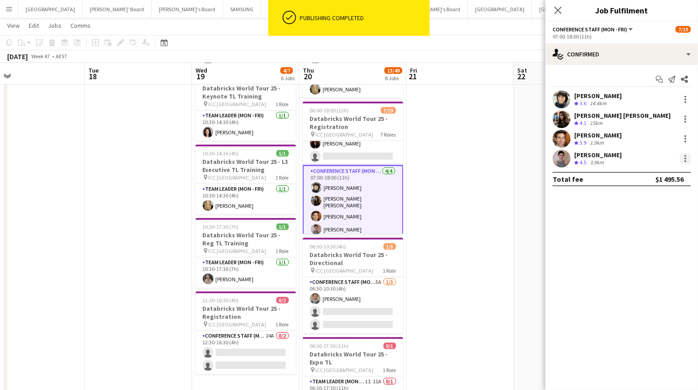
click at [683, 158] on div at bounding box center [685, 158] width 11 height 11
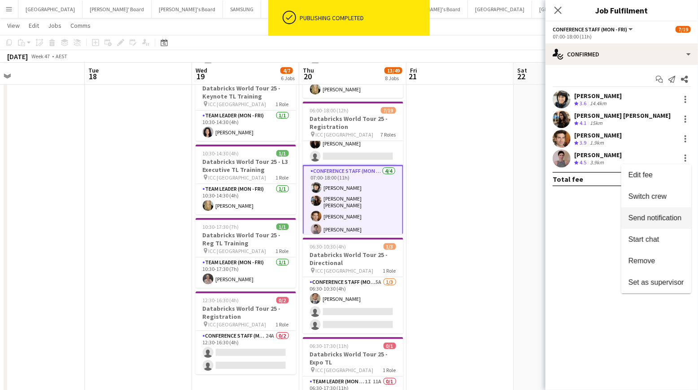
drag, startPoint x: 654, startPoint y: 198, endPoint x: 636, endPoint y: 203, distance: 18.0
click at [654, 198] on span "Switch crew" at bounding box center [647, 197] width 38 height 8
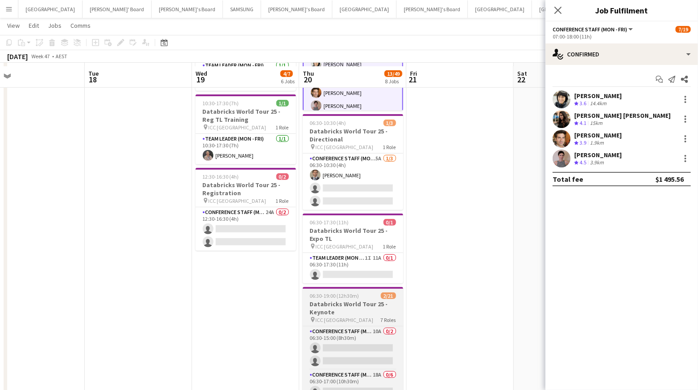
scroll to position [331, 0]
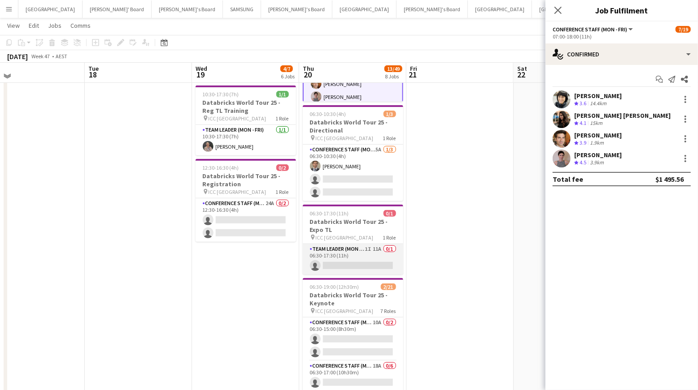
click at [365, 251] on app-card-role "Team Leader (Mon - Fri) 1I 11A 0/1 06:30-17:30 (11h) single-neutral-actions" at bounding box center [353, 259] width 100 height 30
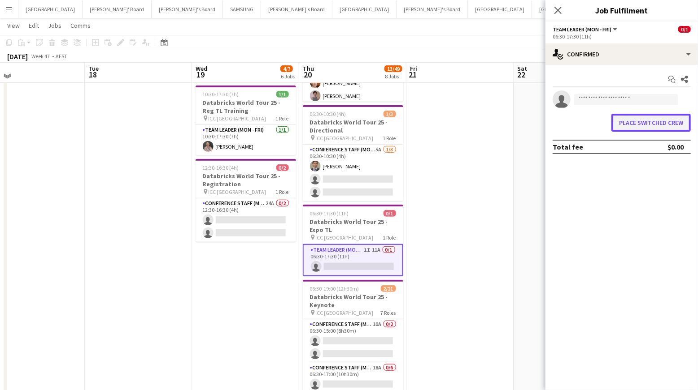
click at [626, 126] on button "Place switched crew" at bounding box center [650, 123] width 79 height 18
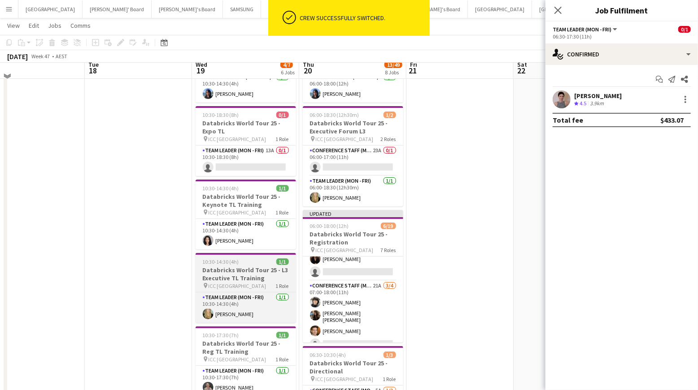
scroll to position [63, 0]
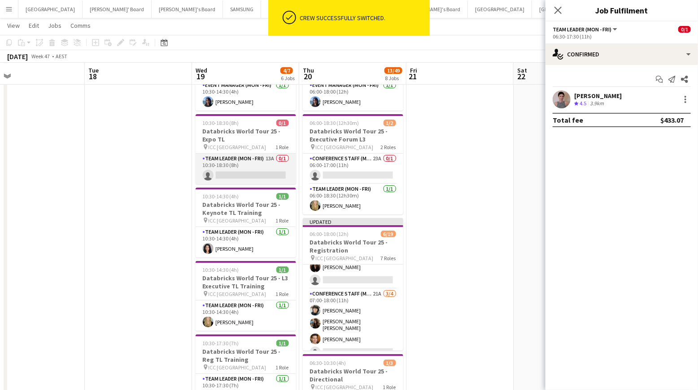
click at [263, 172] on app-card-role "Team Leader (Mon - Fri) 13A 0/1 10:30-18:30 (8h) single-neutral-actions" at bounding box center [245, 169] width 100 height 30
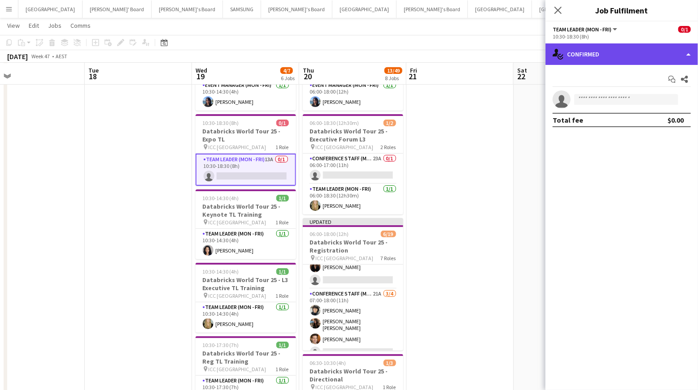
click at [599, 59] on div "single-neutral-actions-check-2 Confirmed" at bounding box center [621, 54] width 152 height 22
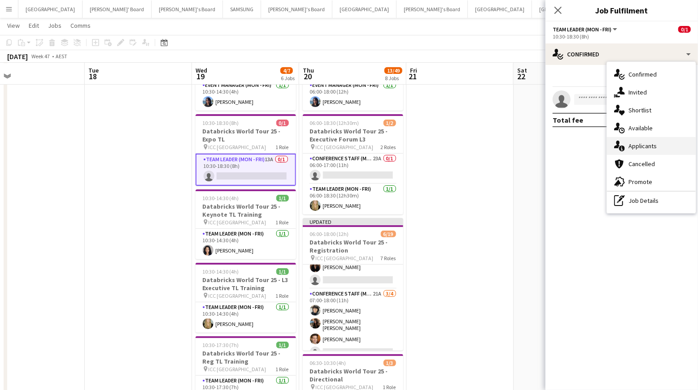
click at [638, 153] on div "single-neutral-actions-information Applicants" at bounding box center [651, 146] width 89 height 18
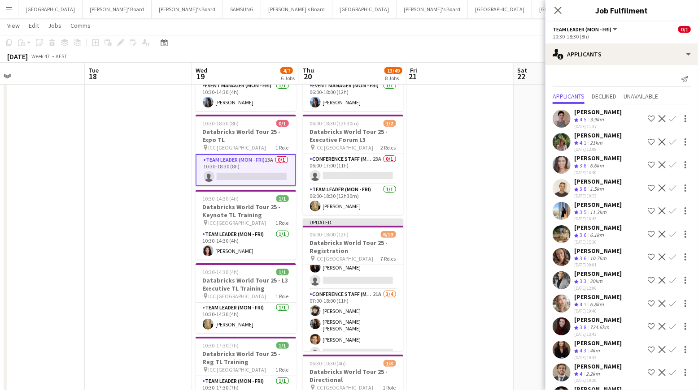
scroll to position [0, 0]
click at [672, 116] on app-icon "Confirm" at bounding box center [672, 118] width 7 height 7
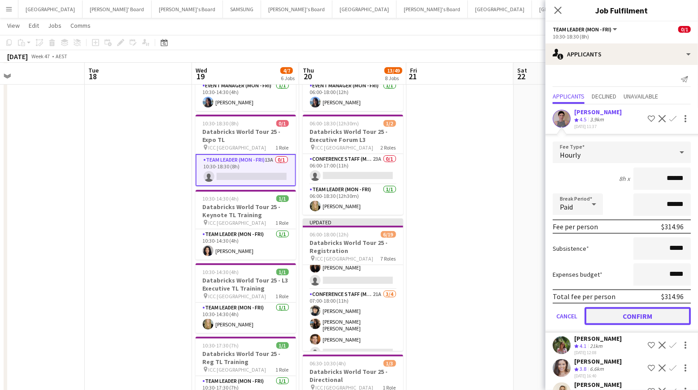
click at [623, 310] on button "Confirm" at bounding box center [637, 317] width 106 height 18
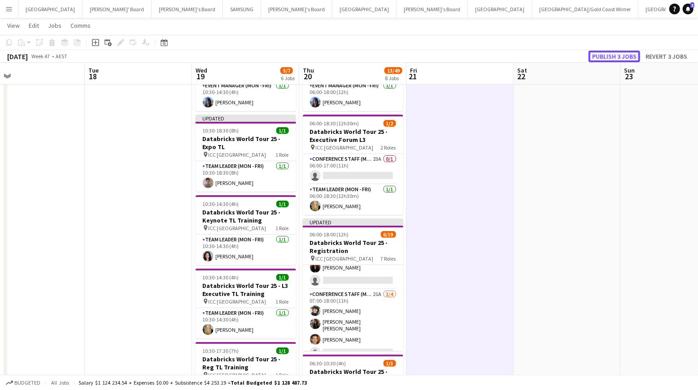
click at [615, 52] on button "Publish 3 jobs" at bounding box center [614, 57] width 52 height 12
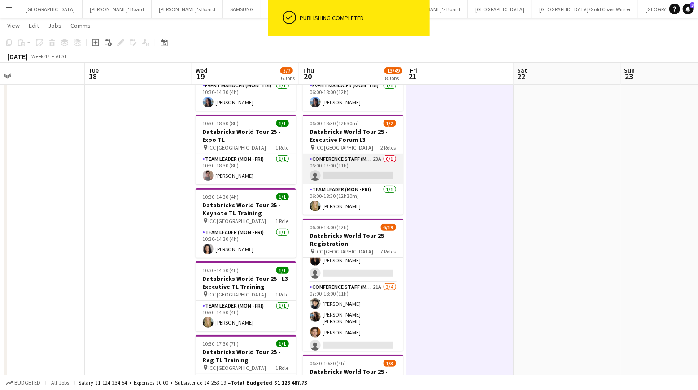
click at [364, 165] on app-card-role "Conference Staff (Mon - Fri) 23A 0/1 06:00-17:00 (11h) single-neutral-actions" at bounding box center [353, 169] width 100 height 30
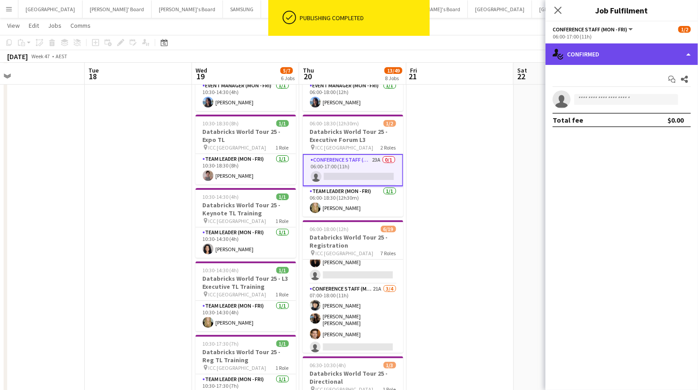
click at [591, 55] on div "single-neutral-actions-check-2 Confirmed" at bounding box center [621, 54] width 152 height 22
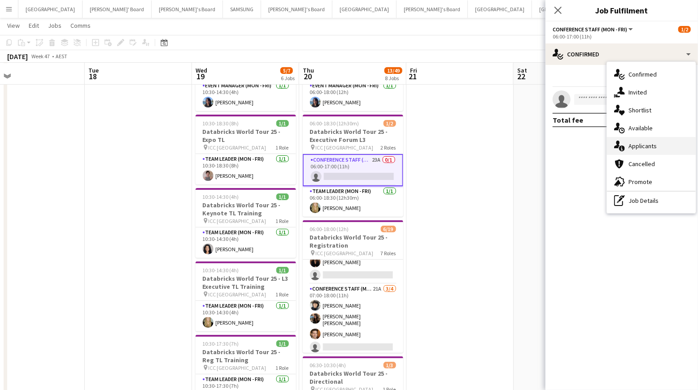
click at [646, 146] on div "single-neutral-actions-information Applicants" at bounding box center [651, 146] width 89 height 18
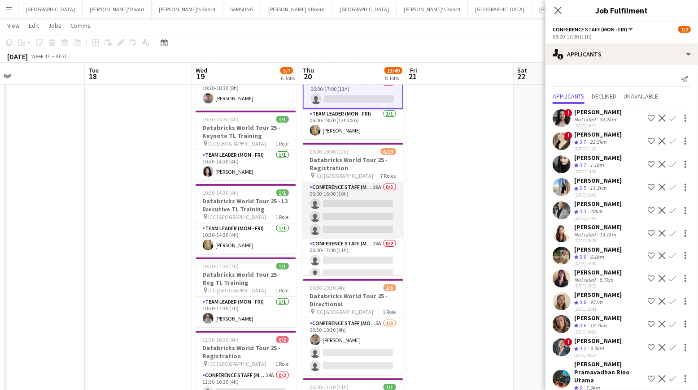
click at [366, 206] on app-card-role "Conference Staff (Mon - Fri) 19A 0/3 06:00-16:00 (10h) single-neutral-actions s…" at bounding box center [353, 210] width 100 height 56
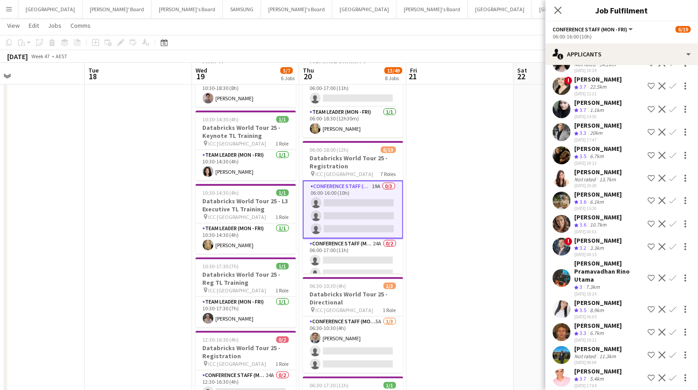
scroll to position [72, 0]
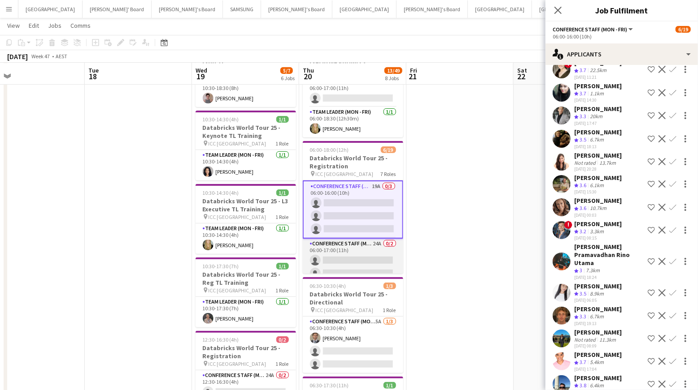
click at [342, 256] on app-card-role "Conference Staff (Mon - Fri) 24A 0/2 06:00-17:00 (11h) single-neutral-actions s…" at bounding box center [353, 260] width 100 height 43
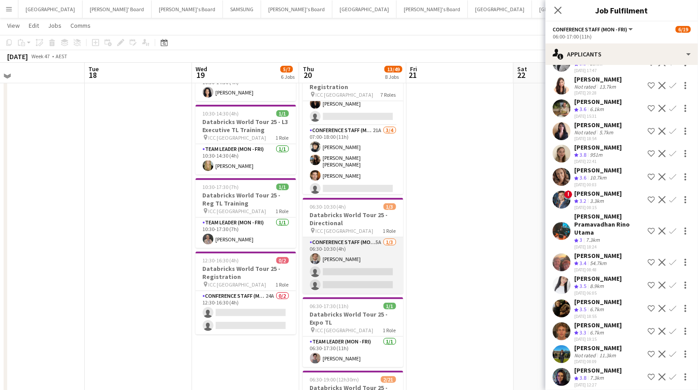
scroll to position [221, 0]
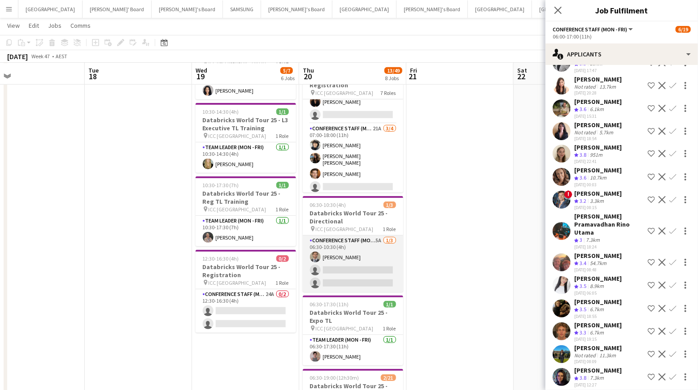
click at [351, 269] on app-card-role "Conference Staff (Mon - Fri) 5A [DATE] 06:30-10:30 (4h) [PERSON_NAME] single-ne…" at bounding box center [353, 264] width 100 height 56
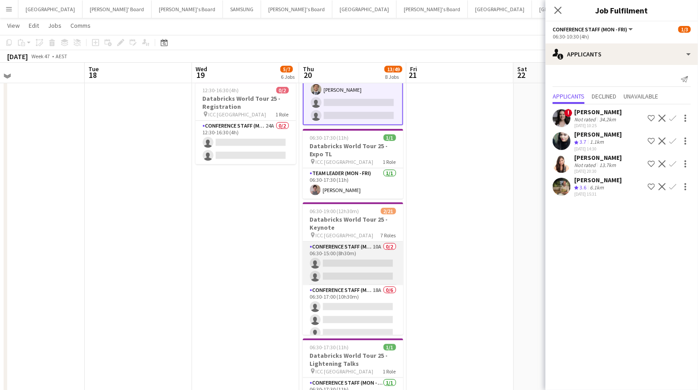
scroll to position [390, 0]
click at [354, 264] on app-card-role "Conference Staff (Mon - Fri) 10A 0/2 06:30-15:00 (8h30m) single-neutral-actions…" at bounding box center [353, 263] width 100 height 43
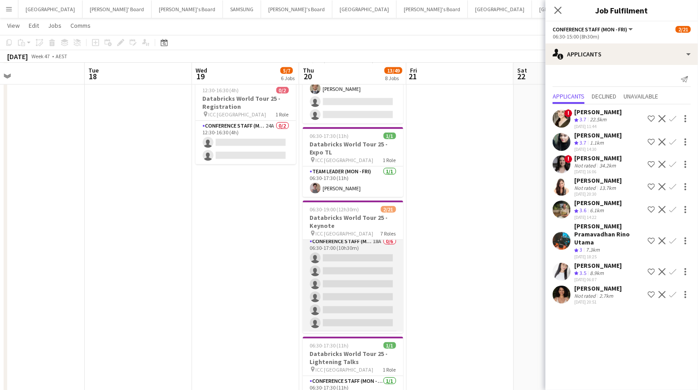
scroll to position [50, 0]
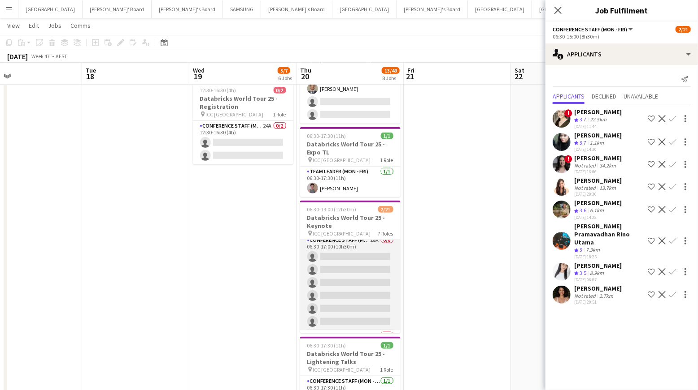
click at [356, 274] on app-card-role "Conference Staff (Mon - Fri) 18A 0/6 06:30-17:00 (10h30m) single-neutral-action…" at bounding box center [350, 282] width 100 height 95
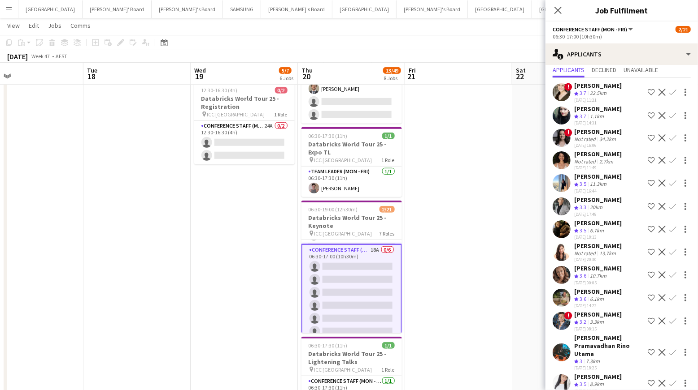
scroll to position [39, 0]
click at [671, 272] on app-icon "Confirm" at bounding box center [672, 275] width 7 height 7
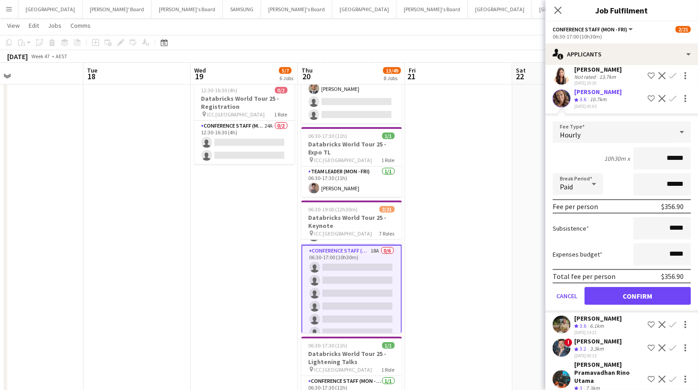
scroll to position [229, 0]
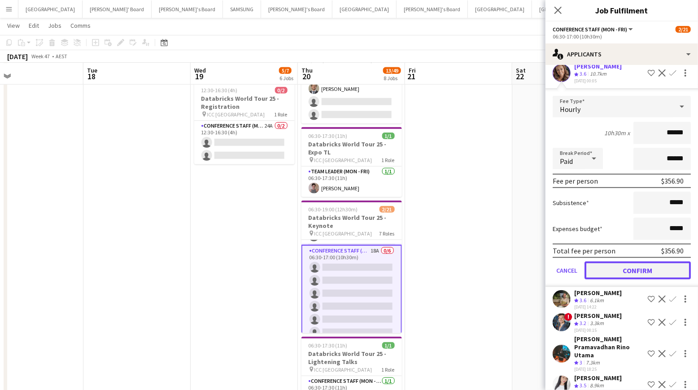
click at [626, 266] on button "Confirm" at bounding box center [637, 271] width 106 height 18
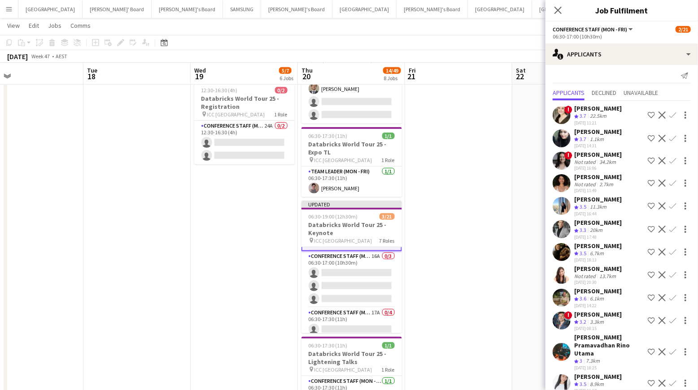
scroll to position [0, 346]
click at [325, 282] on app-card-role "Conference Staff (Mon - Fri) 16A 0/3 06:30-17:00 (10h30m) single-neutral-action…" at bounding box center [350, 279] width 100 height 56
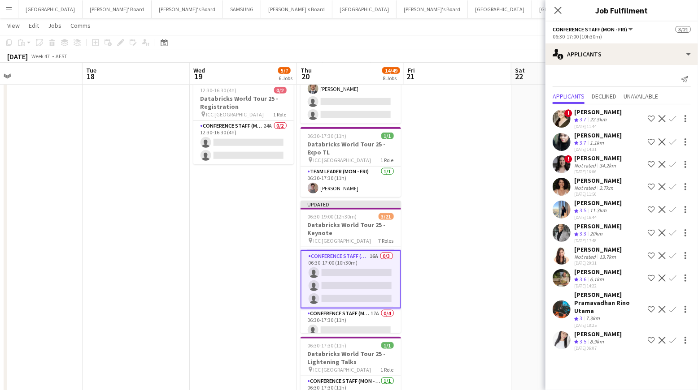
click at [672, 206] on app-icon "Confirm" at bounding box center [672, 209] width 7 height 7
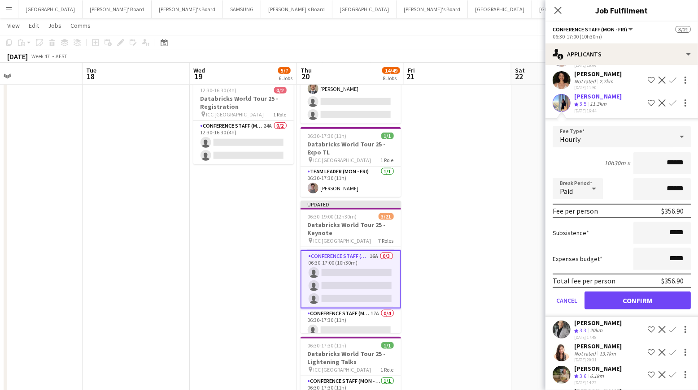
scroll to position [161, 0]
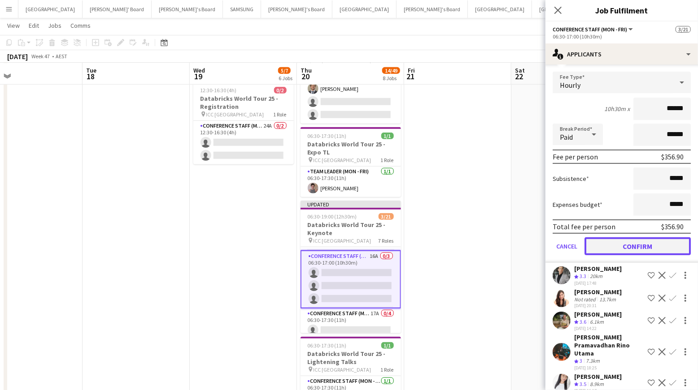
click at [636, 243] on button "Confirm" at bounding box center [637, 247] width 106 height 18
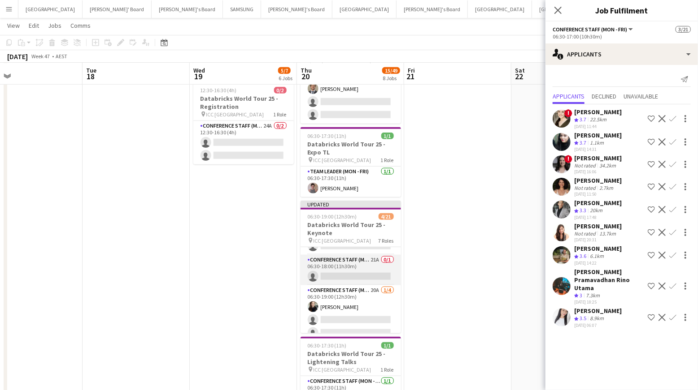
click at [367, 268] on app-card-role "Conference Staff (Mon - Fri) 21A 0/1 06:30-18:00 (11h30m) single-neutral-actions" at bounding box center [350, 270] width 100 height 30
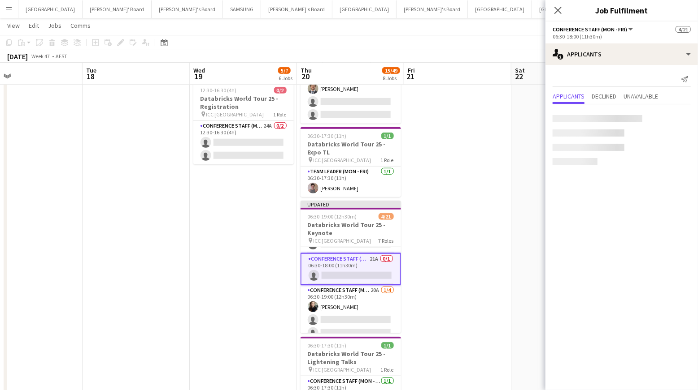
scroll to position [257, 0]
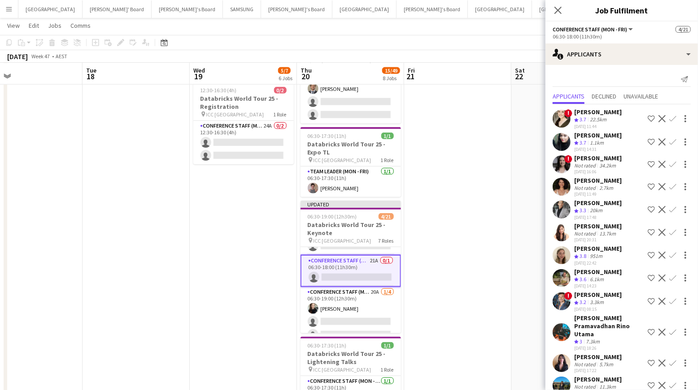
click at [671, 252] on app-icon "Confirm" at bounding box center [672, 255] width 7 height 7
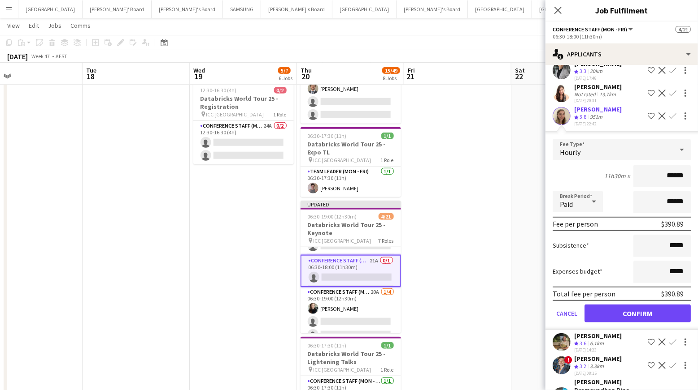
scroll to position [150, 0]
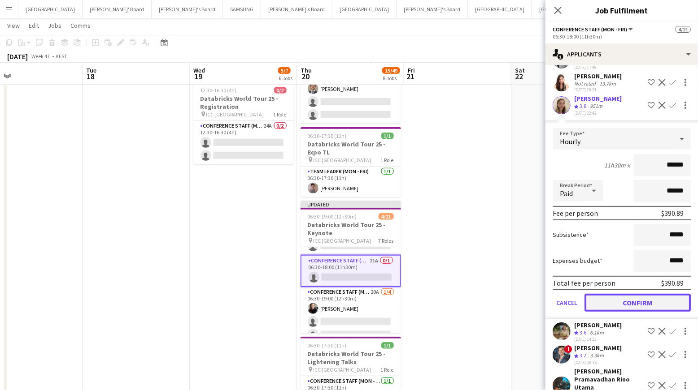
click at [616, 302] on button "Confirm" at bounding box center [637, 303] width 106 height 18
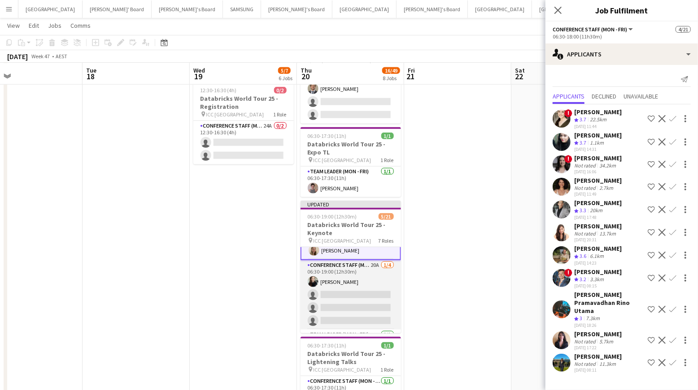
scroll to position [311, 0]
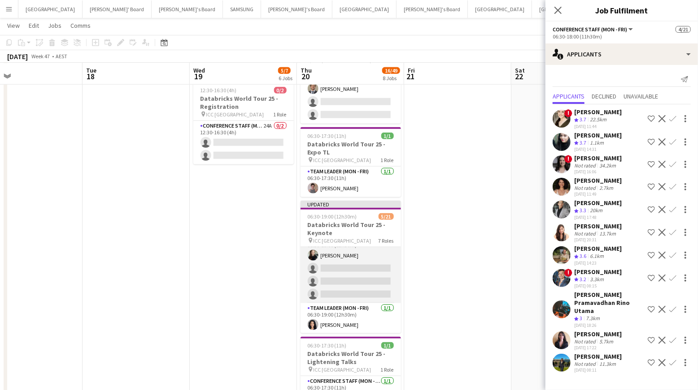
click at [360, 275] on app-card-role "Conference Staff (Mon - Fri) 20A [DATE] 06:30-19:00 (12h30m) [PERSON_NAME] sing…" at bounding box center [350, 268] width 100 height 69
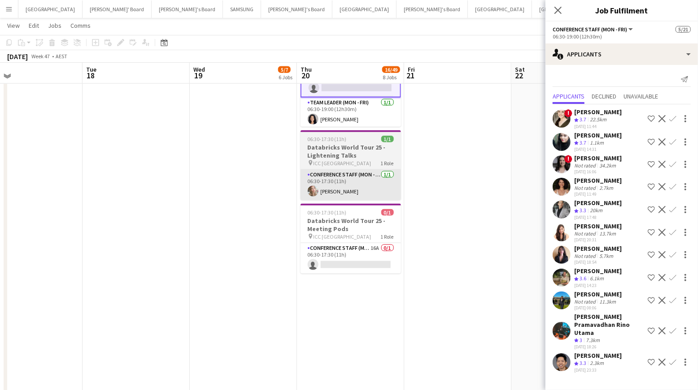
scroll to position [598, 0]
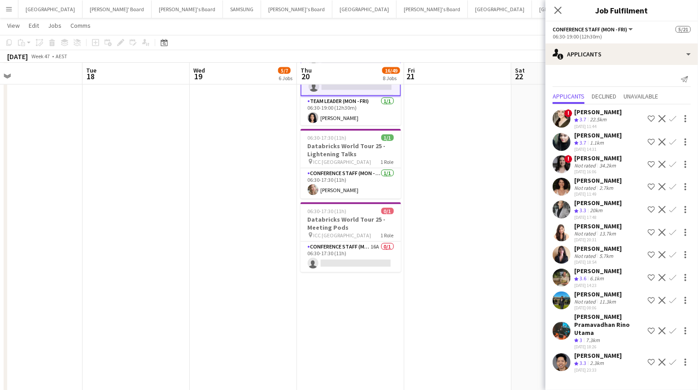
click at [426, 303] on app-date-cell at bounding box center [457, 383] width 107 height 1763
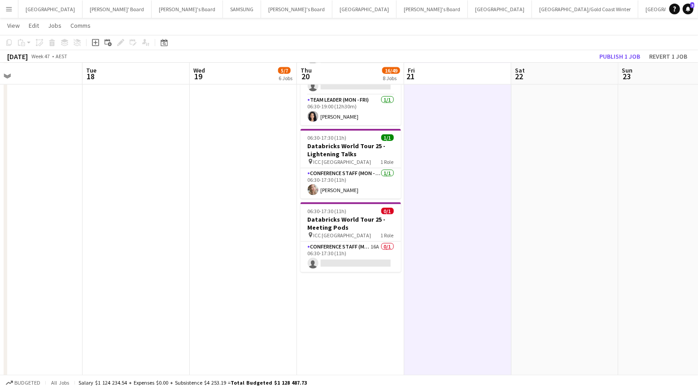
scroll to position [309, 0]
click at [619, 53] on button "Publish 1 job" at bounding box center [619, 57] width 48 height 12
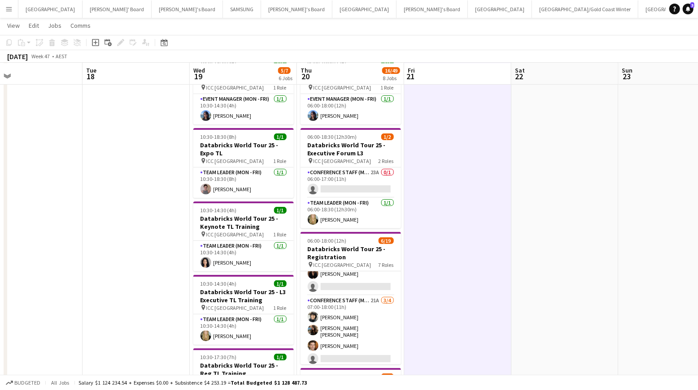
scroll to position [0, 0]
